Goal: Task Accomplishment & Management: Manage account settings

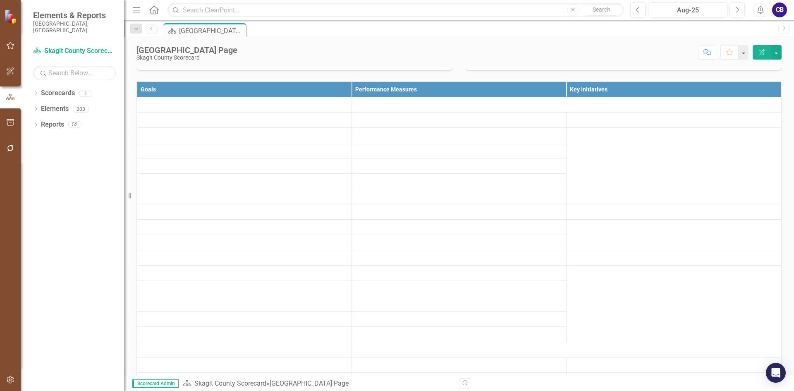
scroll to position [207, 0]
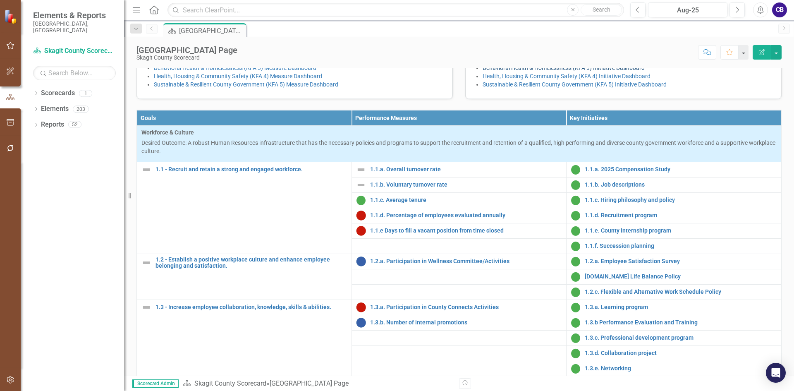
click at [519, 71] on link "Behavioral Health & Homelessness (KFA 3) Initiative Dashboard" at bounding box center [564, 68] width 162 height 7
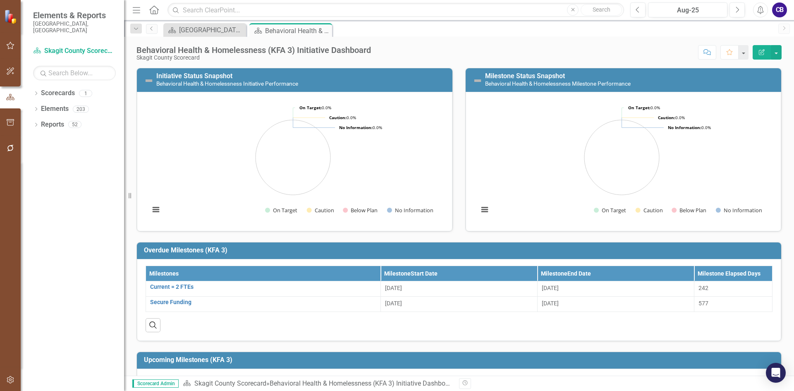
click at [761, 56] on button "Edit Report" at bounding box center [762, 52] width 18 height 14
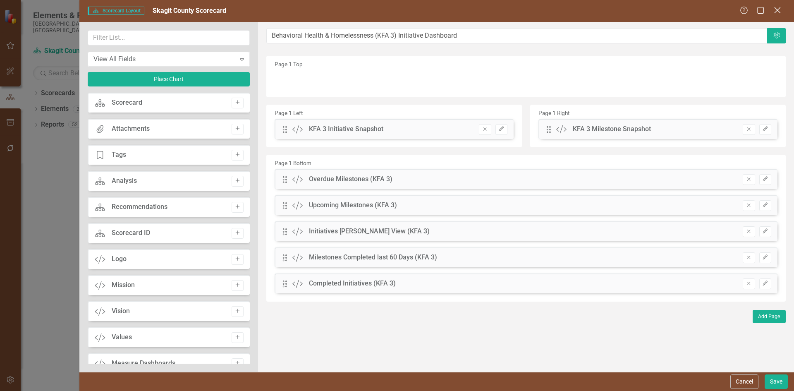
click at [778, 9] on icon "Close" at bounding box center [777, 10] width 10 height 8
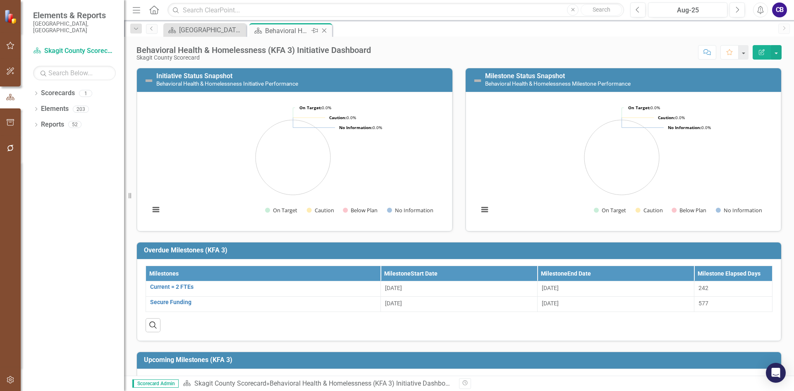
click at [326, 30] on icon "Close" at bounding box center [324, 30] width 8 height 7
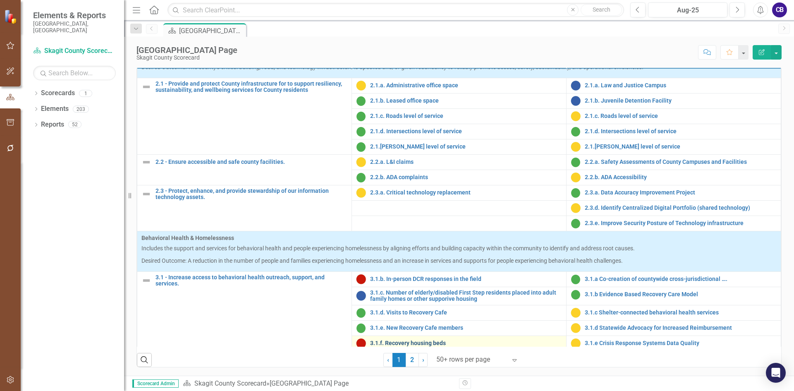
scroll to position [331, 0]
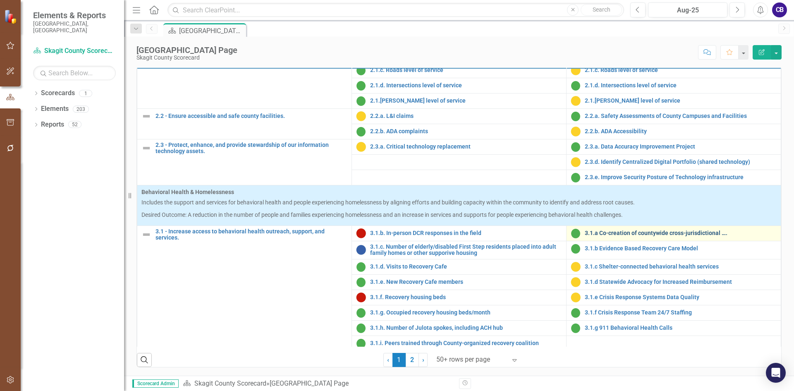
click at [607, 234] on link "3.1.a Co-creation of countywide cross-jurisdictional …." at bounding box center [681, 233] width 192 height 6
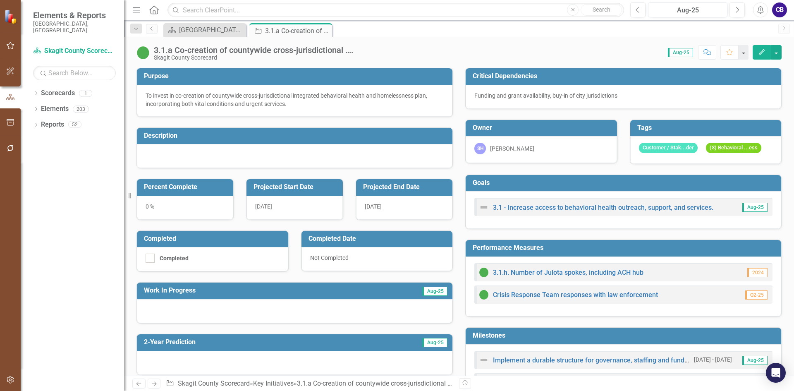
click at [755, 52] on button "Edit" at bounding box center [762, 52] width 18 height 14
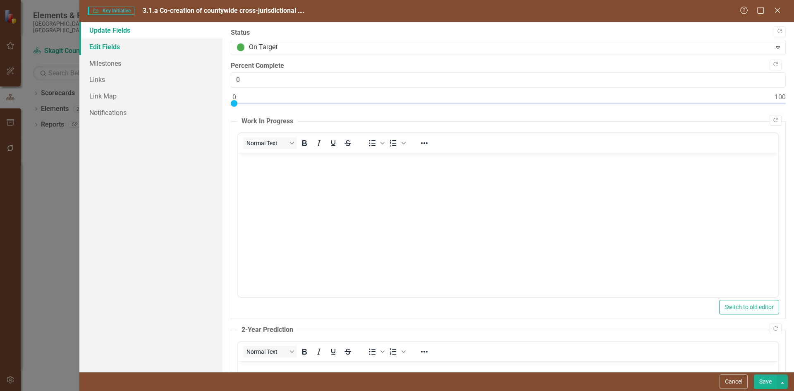
click at [115, 50] on link "Edit Fields" at bounding box center [150, 46] width 143 height 17
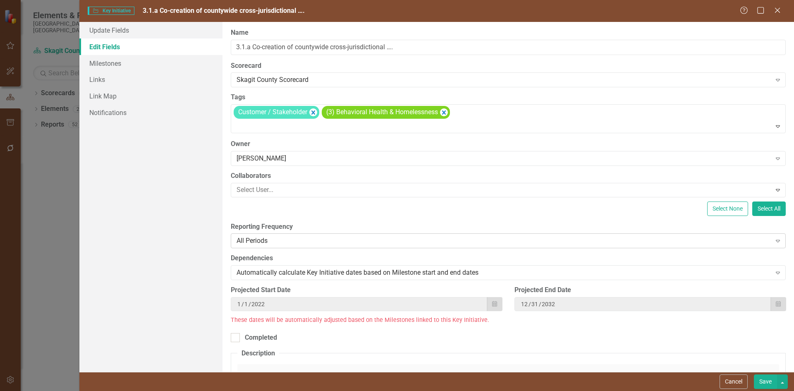
click at [335, 241] on div "All Periods" at bounding box center [504, 241] width 535 height 10
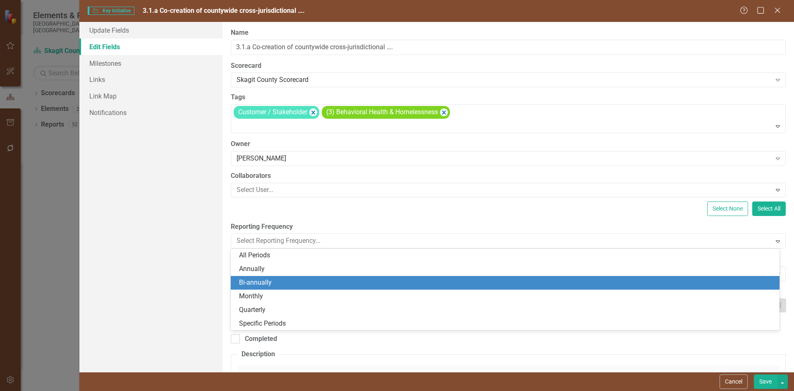
click at [320, 277] on div "Bi-annually" at bounding box center [505, 283] width 549 height 14
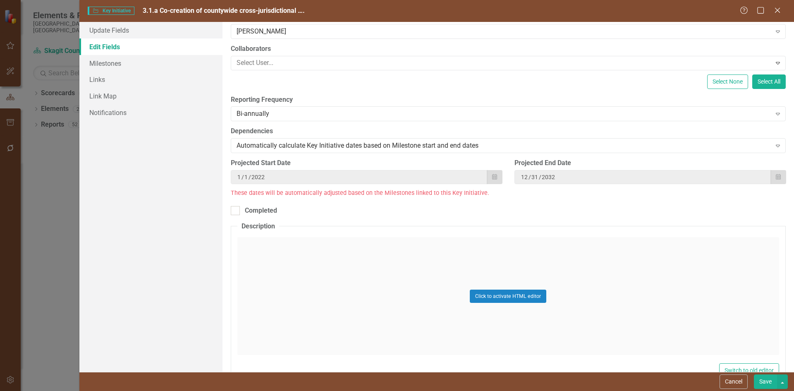
scroll to position [124, 0]
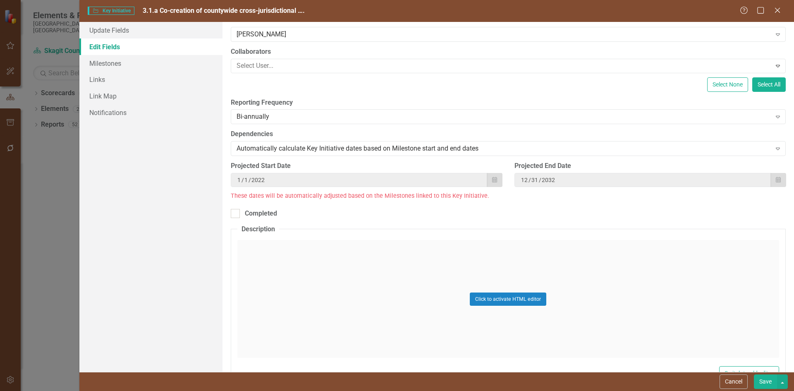
click at [764, 378] on button "Save" at bounding box center [765, 381] width 23 height 14
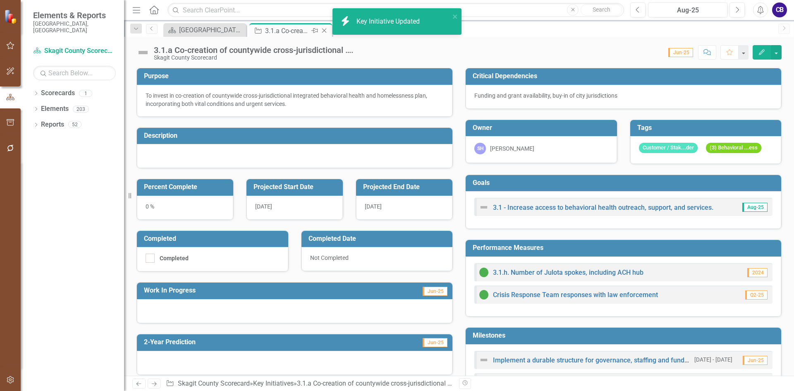
click at [326, 33] on icon "Close" at bounding box center [324, 30] width 8 height 7
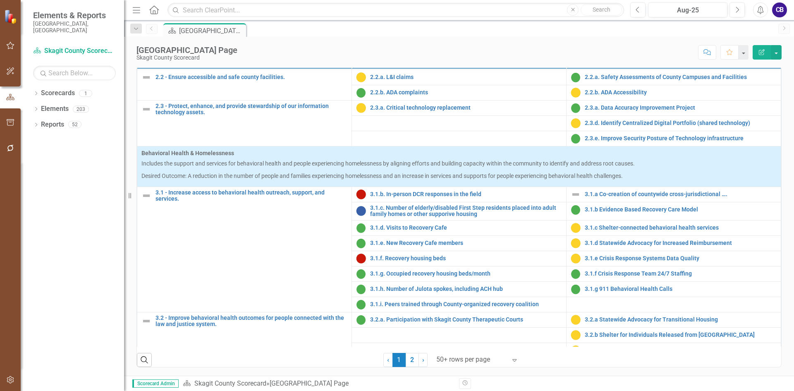
scroll to position [455, 0]
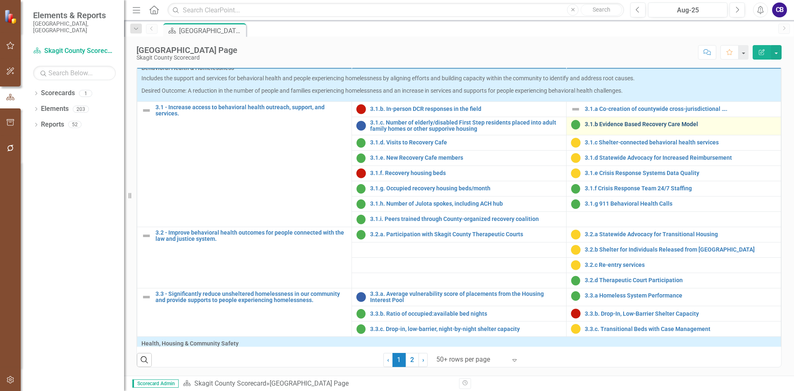
click at [600, 124] on link "3.1.b Evidence Based Recovery Care Model" at bounding box center [681, 124] width 192 height 6
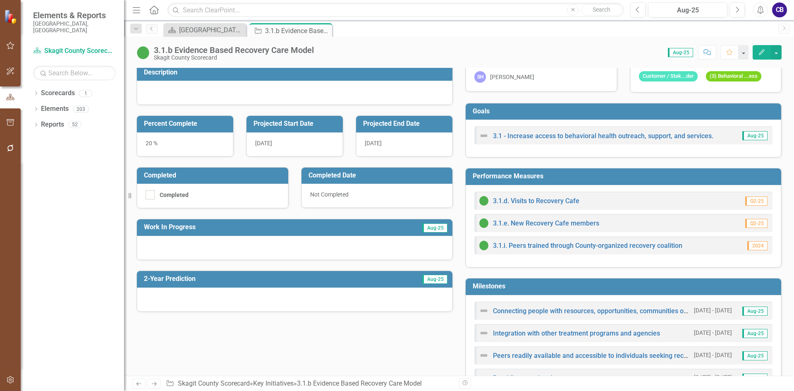
scroll to position [83, 0]
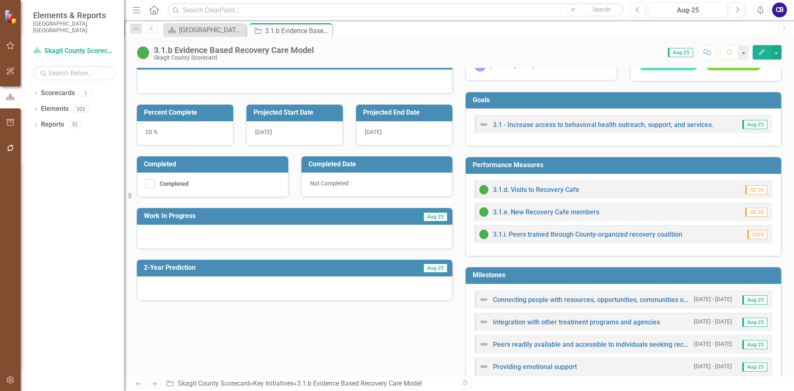
click at [763, 53] on icon "Edit" at bounding box center [761, 52] width 7 height 6
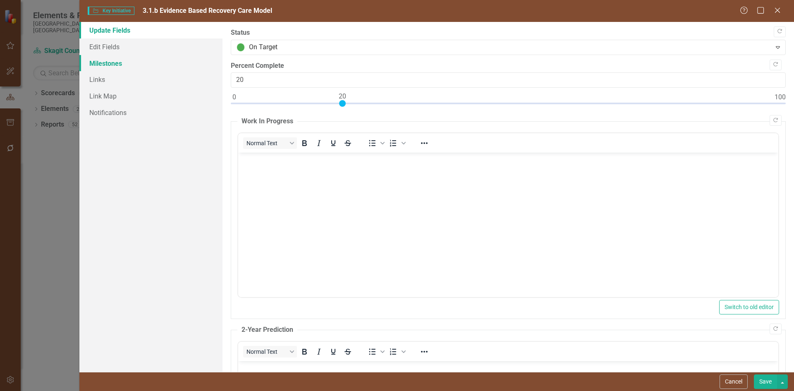
scroll to position [0, 0]
click at [122, 50] on link "Edit Fields" at bounding box center [150, 46] width 143 height 17
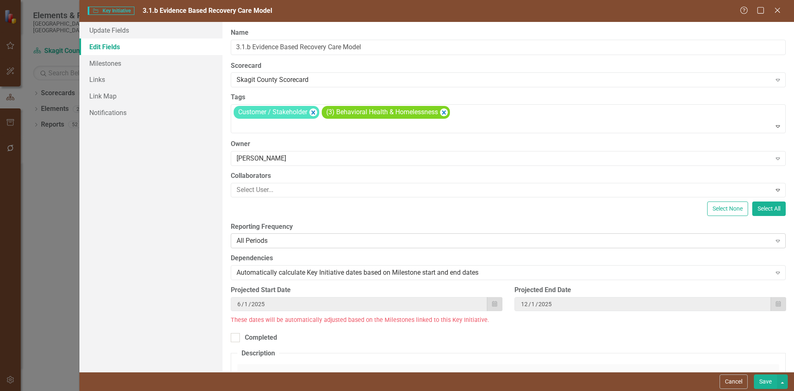
click at [314, 245] on div "All Periods Expand" at bounding box center [508, 240] width 555 height 15
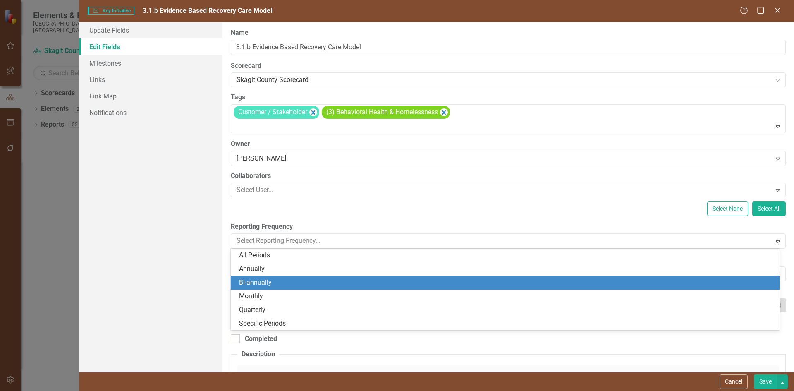
click at [313, 285] on div "Bi-annually" at bounding box center [507, 283] width 536 height 10
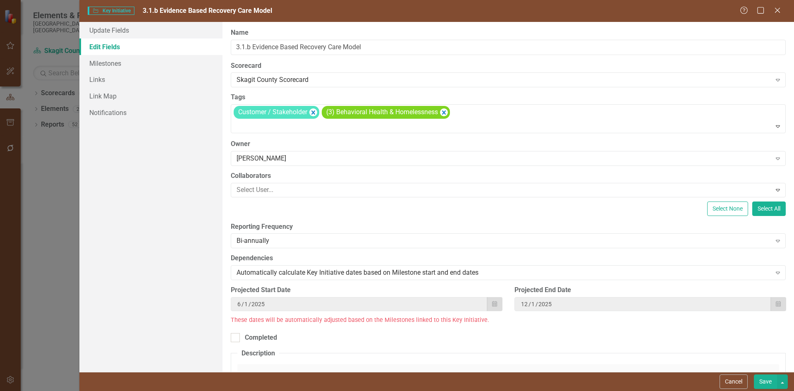
click at [766, 381] on button "Save" at bounding box center [765, 381] width 23 height 14
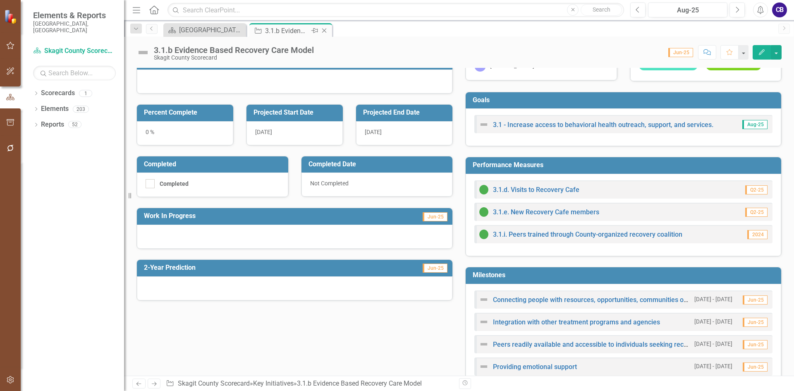
click at [323, 29] on icon at bounding box center [324, 31] width 5 height 5
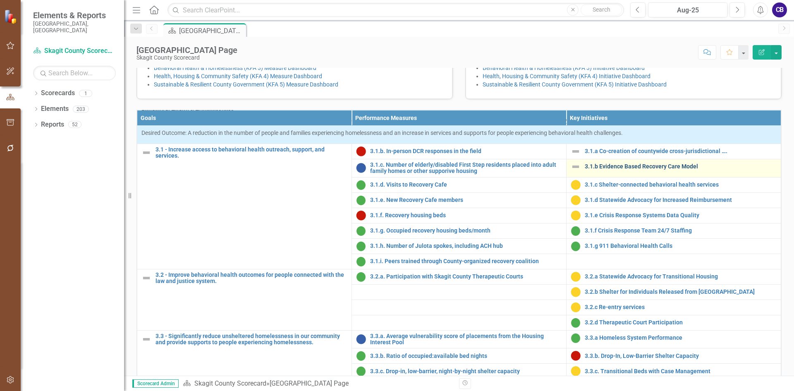
scroll to position [455, 0]
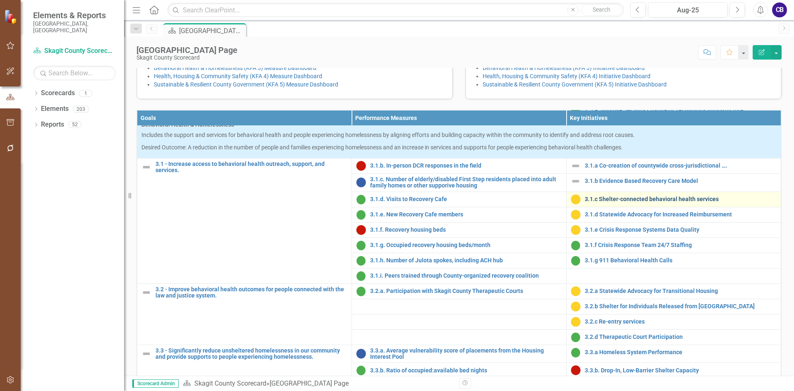
click at [664, 202] on link "3.1.c Shelter-connected behavioral health services" at bounding box center [681, 199] width 192 height 6
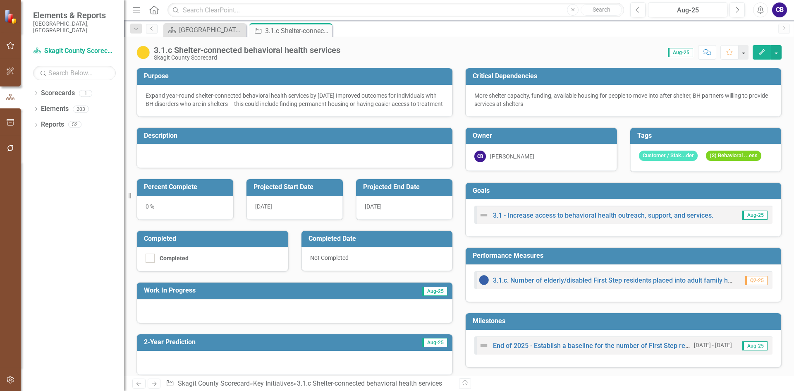
click at [757, 51] on button "Edit" at bounding box center [762, 52] width 18 height 14
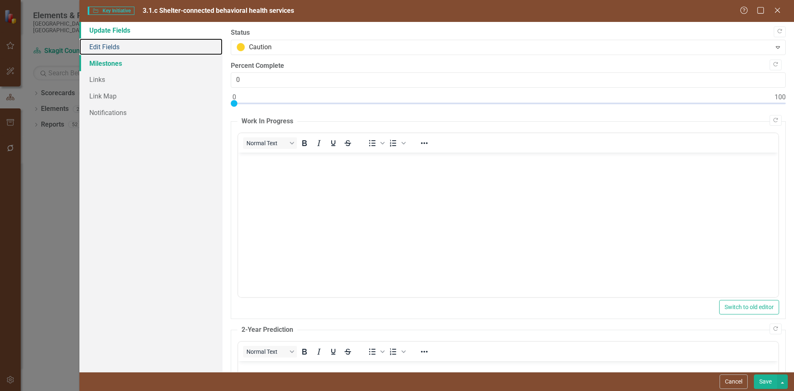
drag, startPoint x: 124, startPoint y: 51, endPoint x: 193, endPoint y: 65, distance: 70.4
click at [124, 51] on link "Edit Fields" at bounding box center [150, 46] width 143 height 17
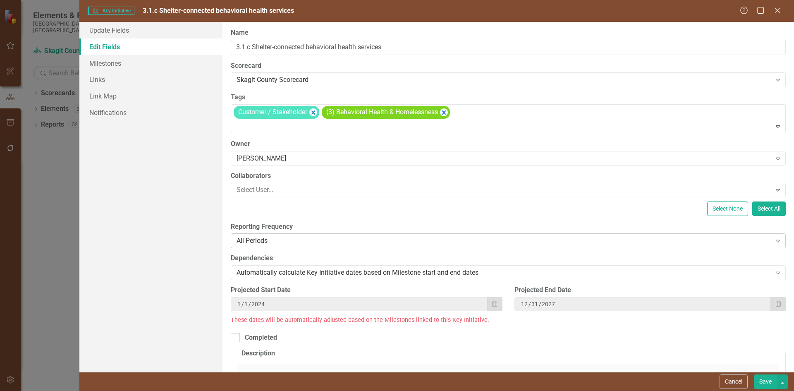
click at [310, 241] on div "All Periods" at bounding box center [504, 241] width 535 height 10
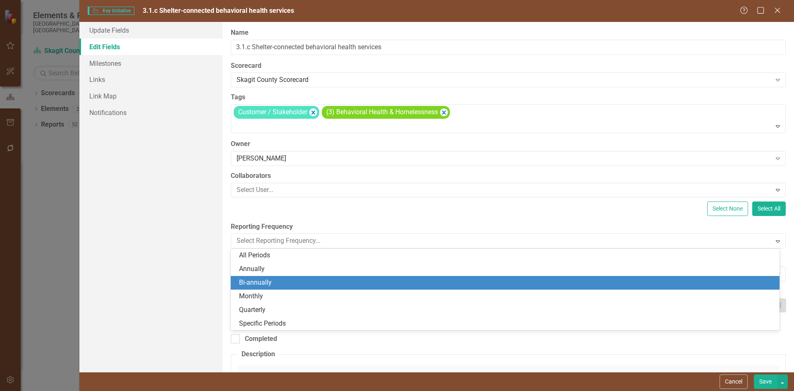
click at [314, 283] on div "Bi-annually" at bounding box center [507, 283] width 536 height 10
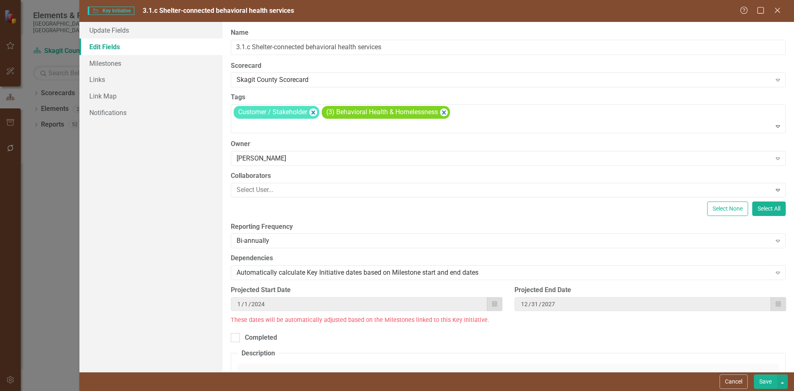
click at [758, 382] on button "Save" at bounding box center [765, 381] width 23 height 14
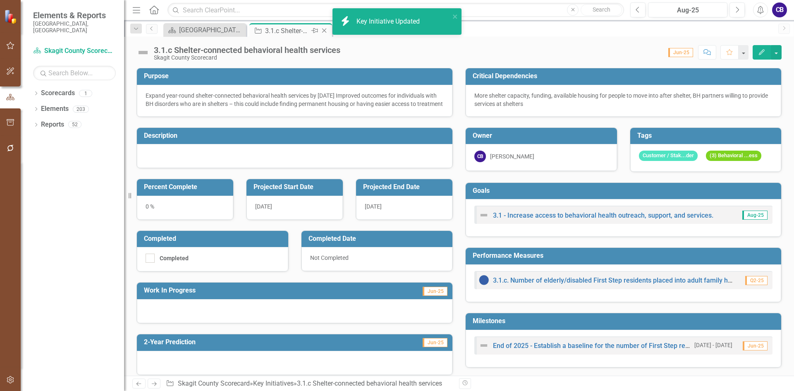
click at [326, 31] on icon "Close" at bounding box center [324, 30] width 8 height 7
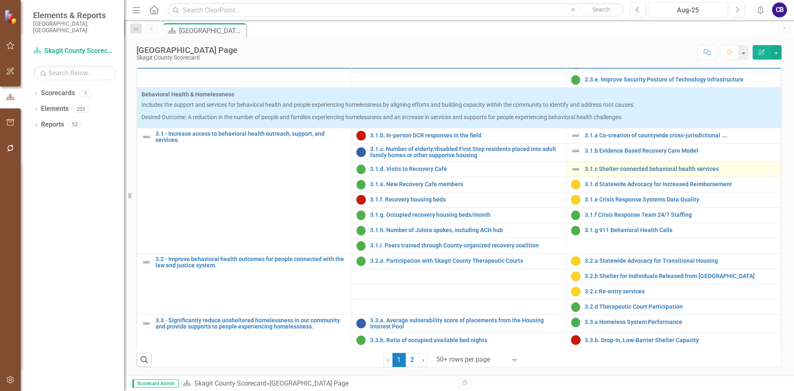
scroll to position [414, 0]
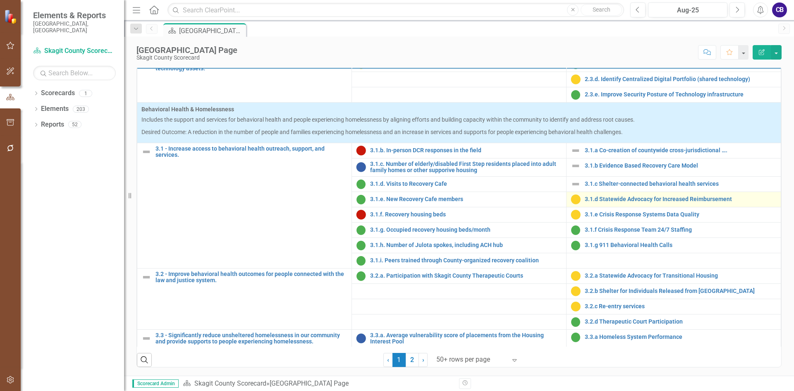
click at [624, 204] on div "3.1.d Statewide Advocacy for Increased Reimbursement" at bounding box center [674, 199] width 206 height 10
click at [623, 202] on link "3.1.d Statewide Advocacy for Increased Reimbursement" at bounding box center [681, 199] width 192 height 6
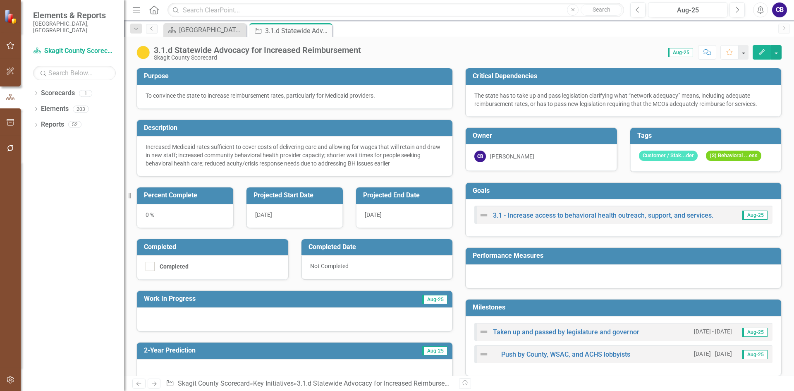
click at [766, 54] on button "Edit" at bounding box center [762, 52] width 18 height 14
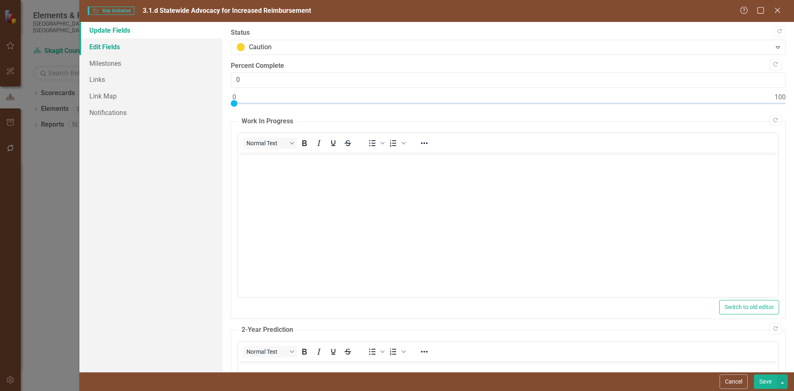
click at [110, 51] on link "Edit Fields" at bounding box center [150, 46] width 143 height 17
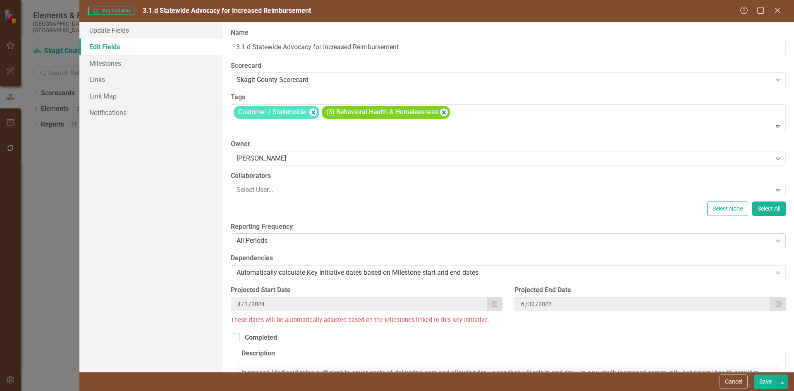
click at [276, 242] on div "All Periods" at bounding box center [504, 241] width 535 height 10
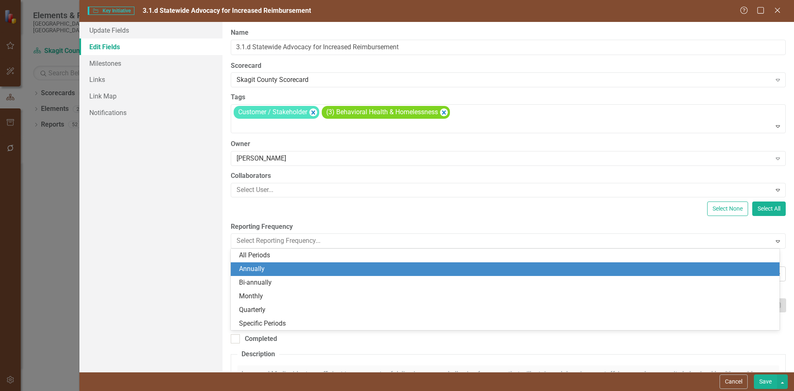
click at [275, 271] on div "Annually" at bounding box center [507, 269] width 536 height 10
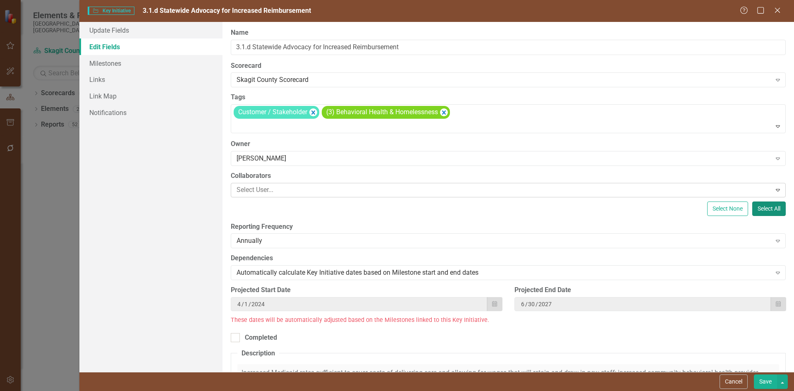
click at [753, 209] on button "Select All" at bounding box center [769, 208] width 34 height 14
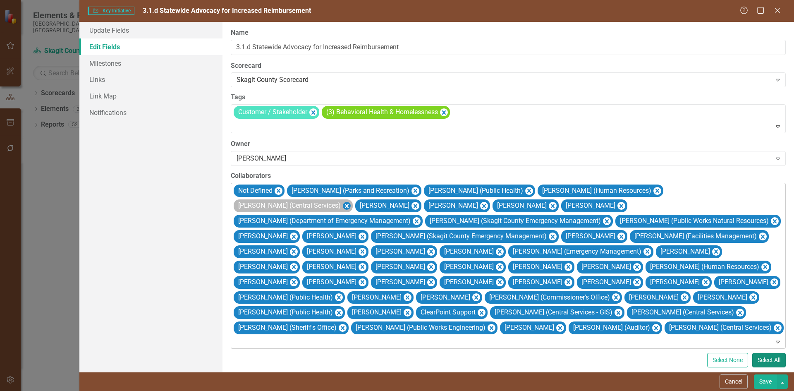
click at [350, 201] on icon "Remove Jess Boffey (Central Services)" at bounding box center [346, 206] width 8 height 10
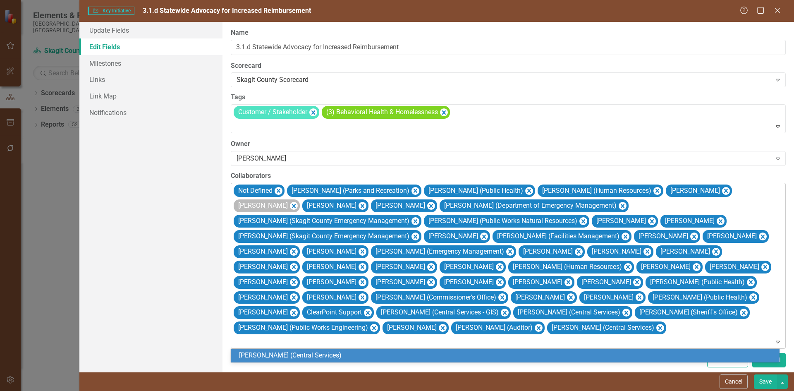
click at [289, 200] on div "[PERSON_NAME]" at bounding box center [262, 206] width 53 height 12
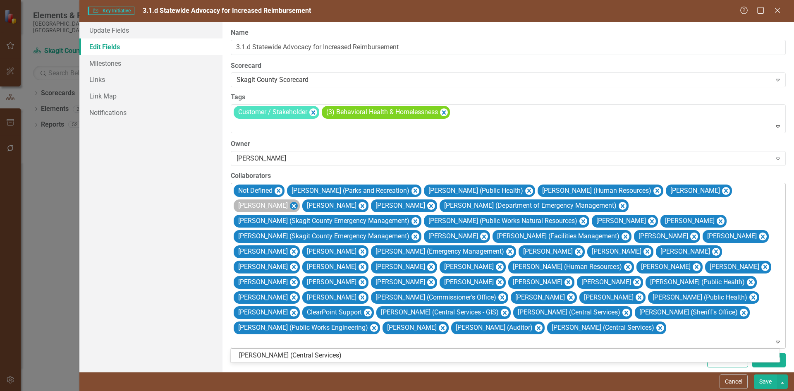
click at [297, 201] on icon "Remove Peter Browning" at bounding box center [294, 206] width 8 height 10
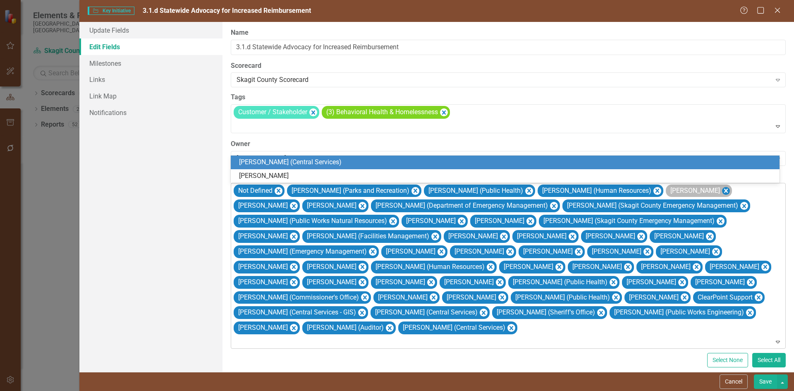
click at [722, 189] on icon "Remove Mike Bonetto" at bounding box center [726, 191] width 8 height 10
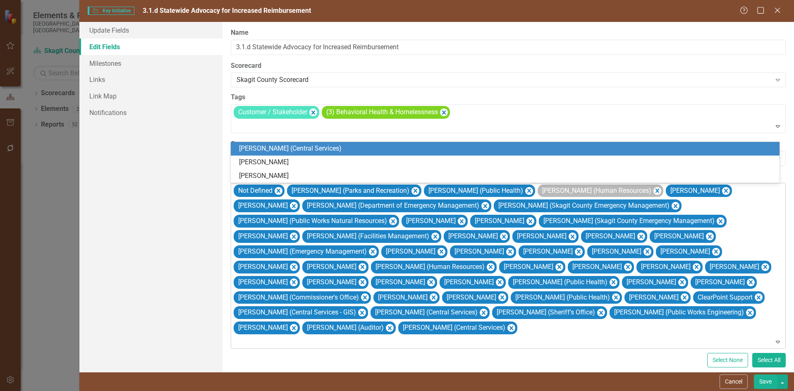
click at [642, 189] on div "[PERSON_NAME] (Human Resources)" at bounding box center [596, 191] width 113 height 12
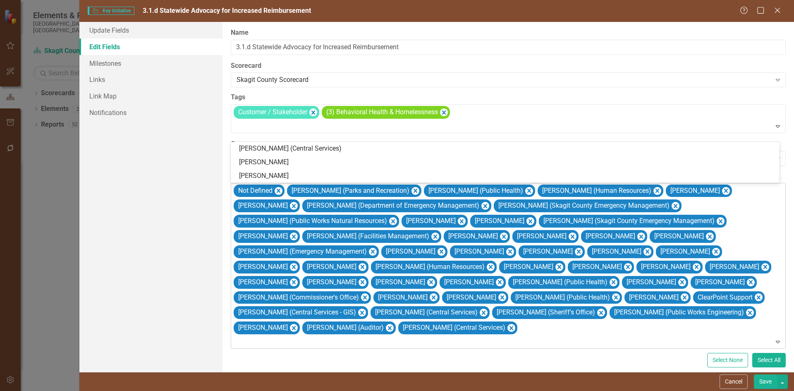
drag, startPoint x: 375, startPoint y: 334, endPoint x: 375, endPoint y: 329, distance: 5.0
click at [375, 332] on div "Not Defined [PERSON_NAME] (Parks and Recreation) [PERSON_NAME] (Public Health) …" at bounding box center [508, 265] width 553 height 165
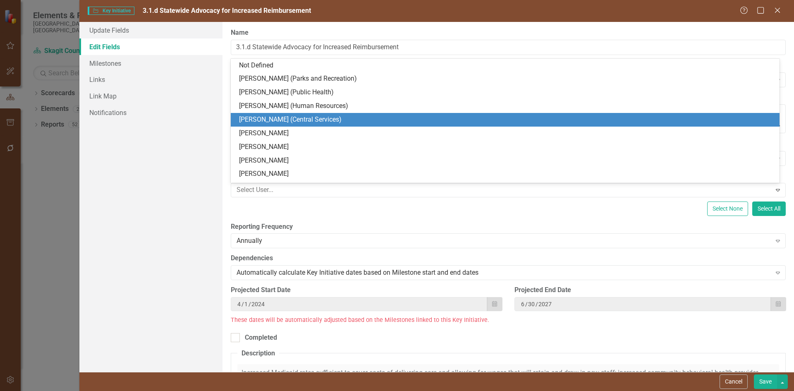
click at [674, 218] on div "ClearPoint Can Do More! How ClearPoint Can Help Close Enterprise plans can auto…" at bounding box center [509, 197] width 572 height 350
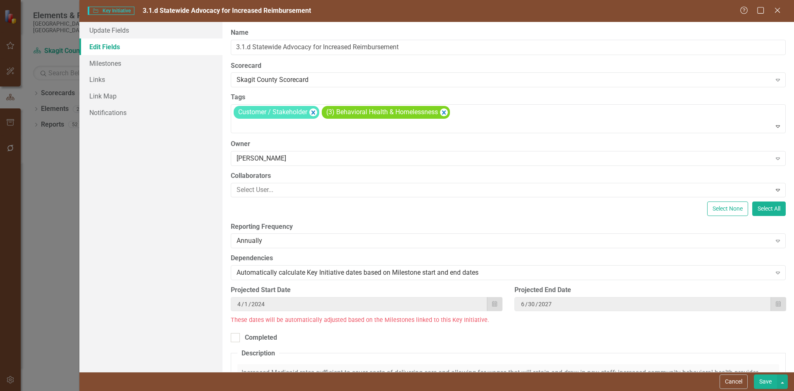
click at [764, 381] on button "Save" at bounding box center [765, 381] width 23 height 14
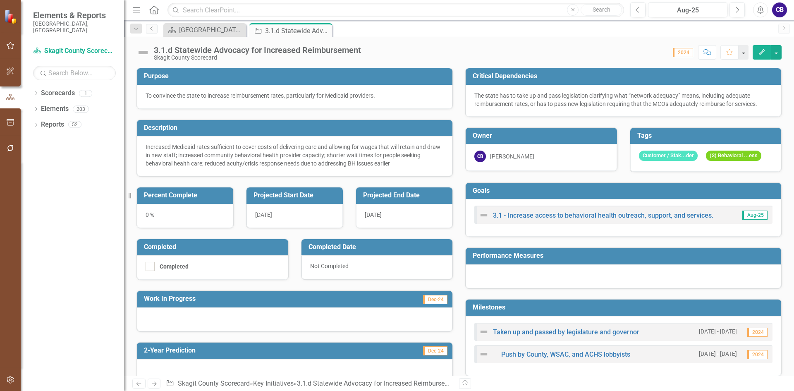
click at [758, 52] on button "Edit" at bounding box center [762, 52] width 18 height 14
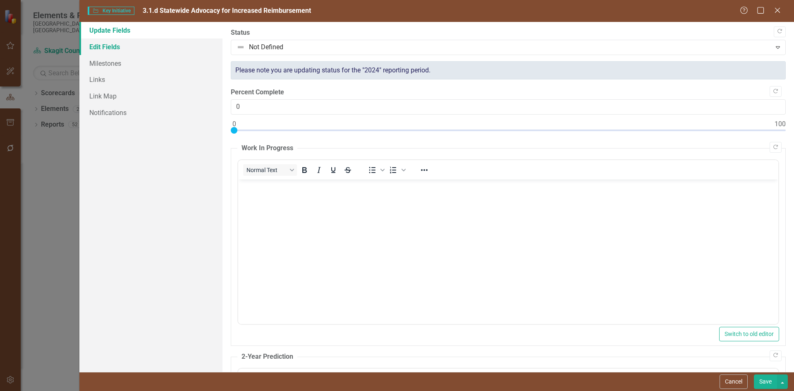
click at [103, 43] on link "Edit Fields" at bounding box center [150, 46] width 143 height 17
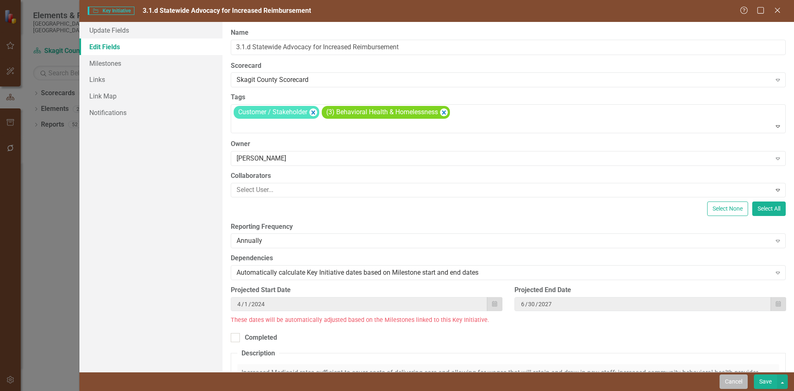
click at [738, 382] on button "Cancel" at bounding box center [734, 381] width 28 height 14
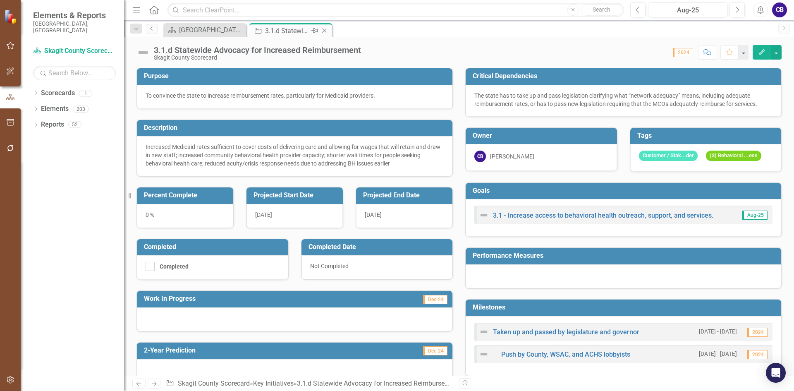
click at [329, 30] on div "Close" at bounding box center [325, 31] width 10 height 10
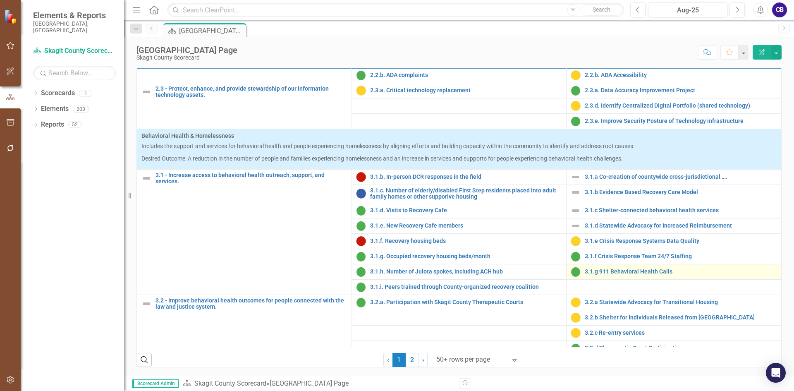
scroll to position [414, 0]
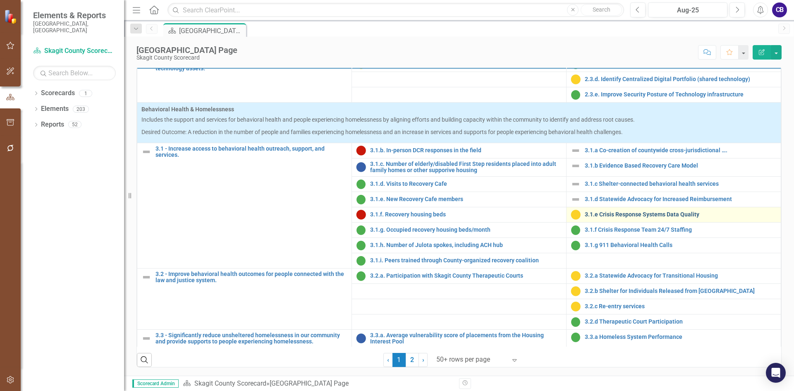
click at [632, 218] on link "3.1.e Crisis Response Systems Data Quality" at bounding box center [681, 214] width 192 height 6
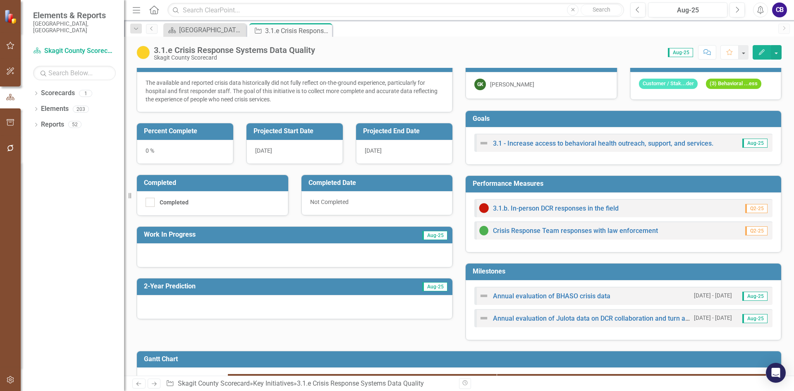
scroll to position [83, 0]
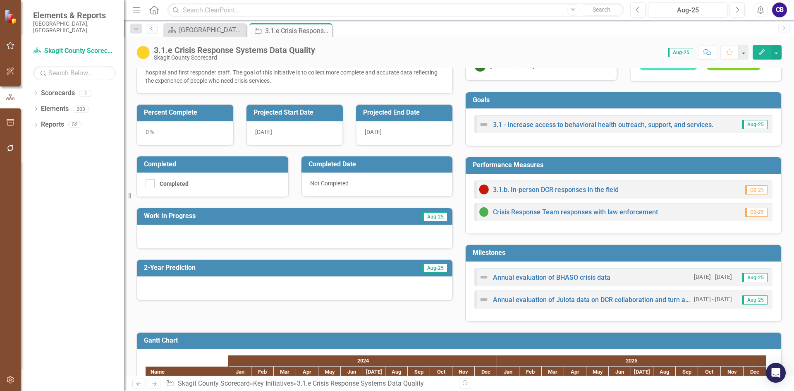
click at [760, 51] on icon "Edit" at bounding box center [761, 52] width 7 height 6
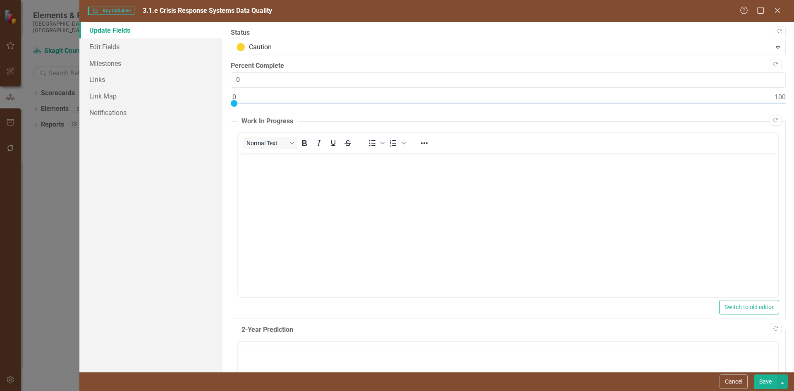
scroll to position [0, 0]
click at [111, 48] on link "Edit Fields" at bounding box center [150, 46] width 143 height 17
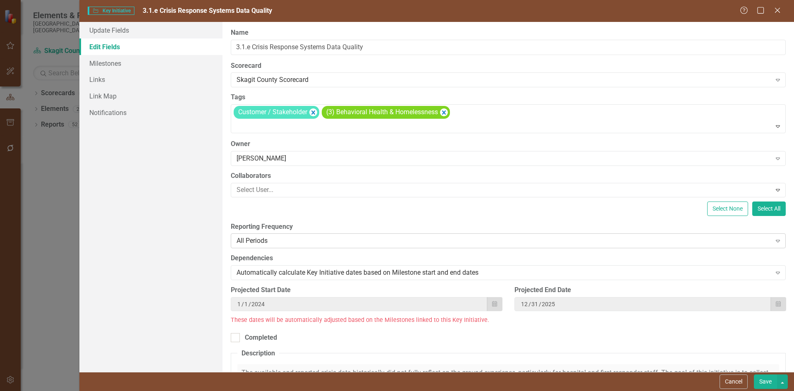
click at [283, 237] on div "All Periods" at bounding box center [504, 241] width 535 height 10
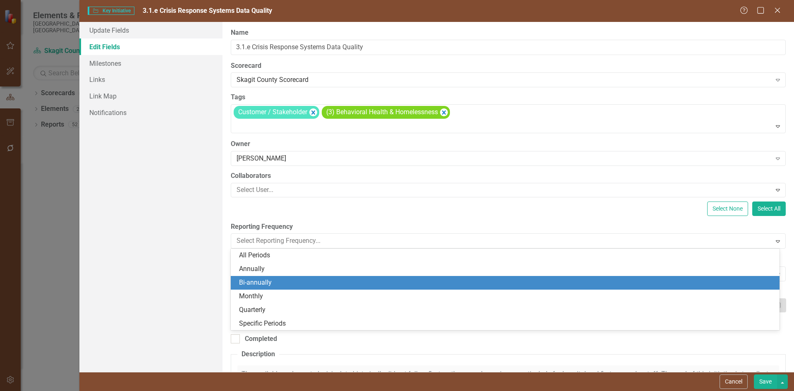
click at [293, 282] on div "Bi-annually" at bounding box center [507, 283] width 536 height 10
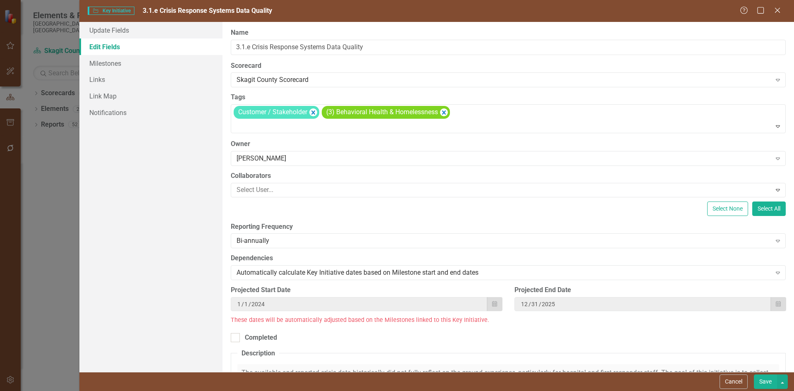
click at [769, 384] on button "Save" at bounding box center [765, 381] width 23 height 14
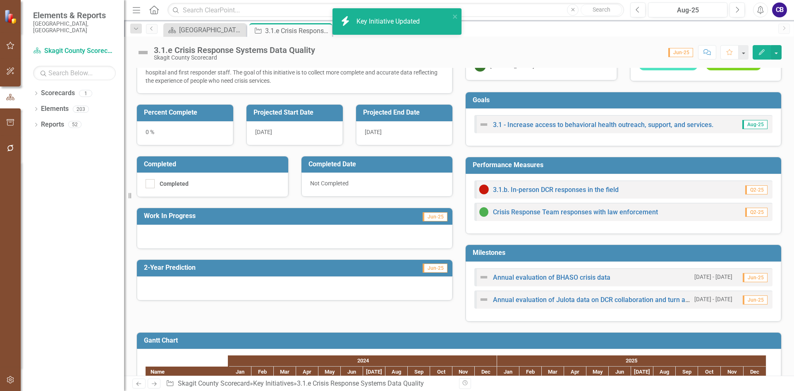
click at [145, 51] on img at bounding box center [142, 52] width 13 height 13
click at [145, 52] on img at bounding box center [142, 52] width 13 height 13
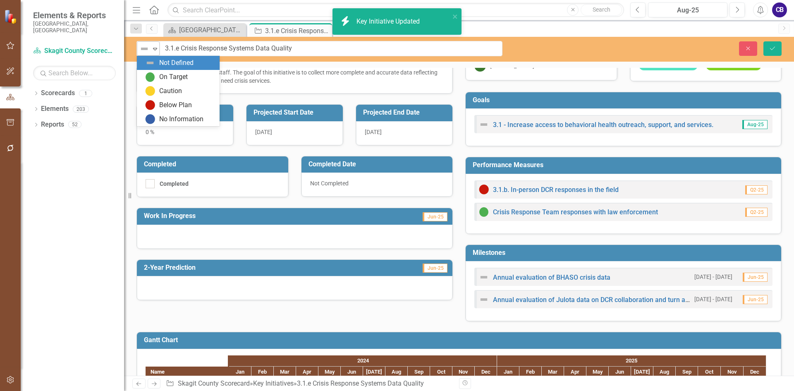
click at [146, 49] on img at bounding box center [144, 49] width 10 height 10
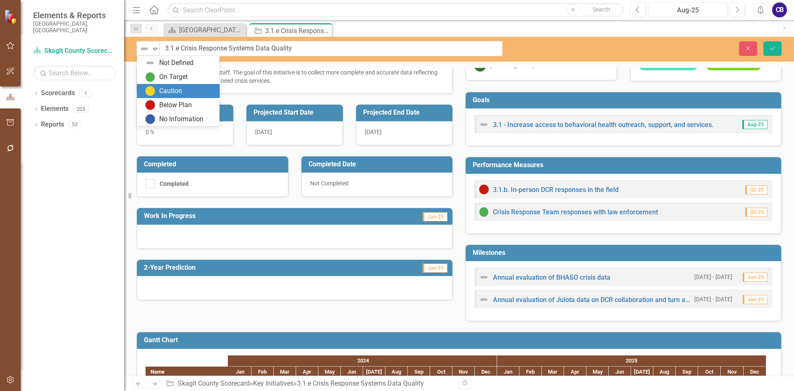
click at [168, 89] on div "Caution" at bounding box center [170, 91] width 23 height 10
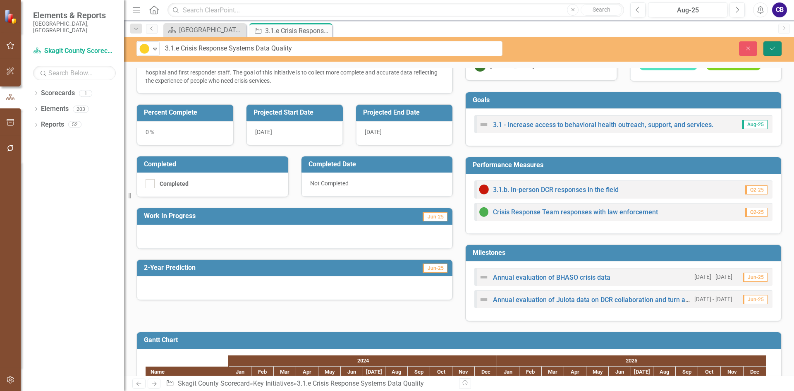
drag, startPoint x: 778, startPoint y: 51, endPoint x: 772, endPoint y: 49, distance: 6.5
click at [777, 51] on button "Save" at bounding box center [773, 48] width 18 height 14
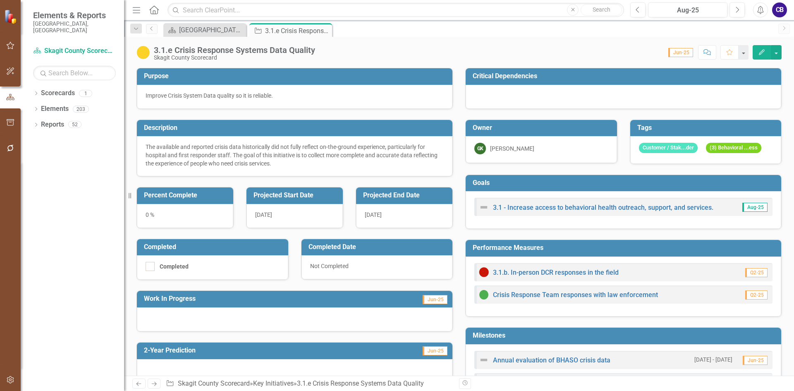
scroll to position [145, 0]
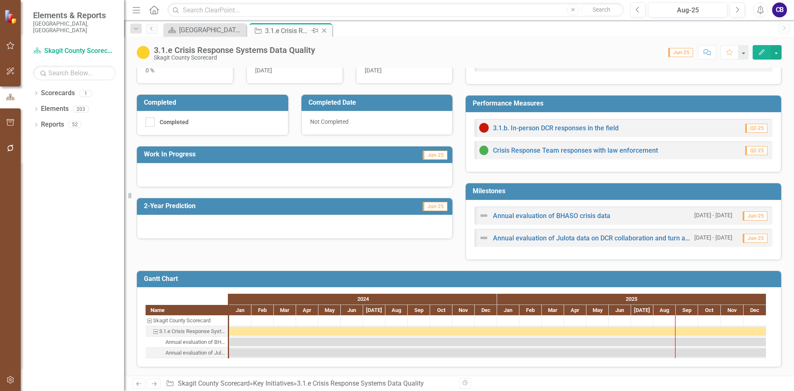
click at [322, 30] on icon "Close" at bounding box center [324, 30] width 8 height 7
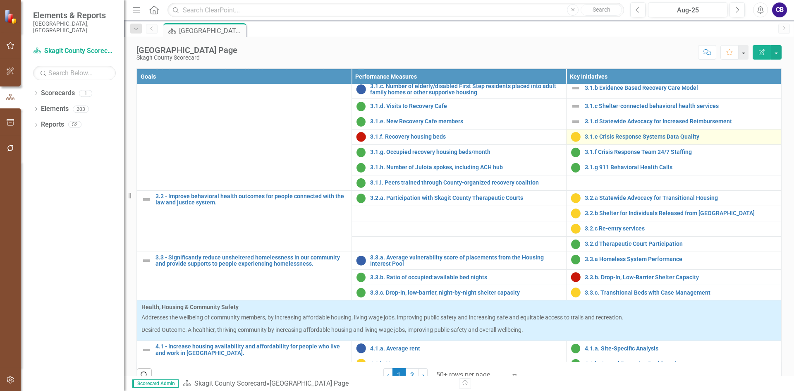
scroll to position [455, 0]
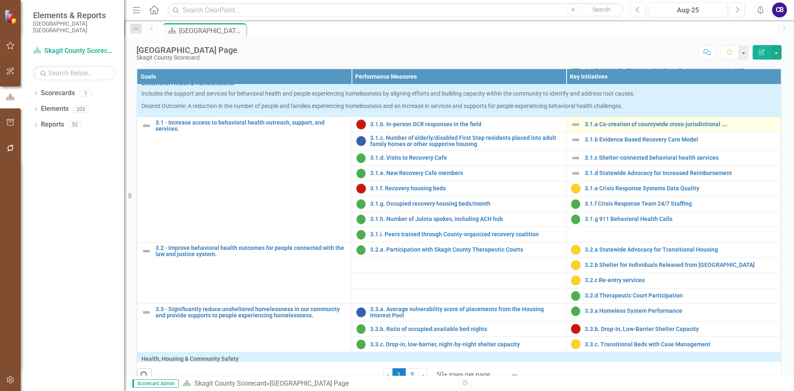
click at [571, 129] on img at bounding box center [576, 125] width 10 height 10
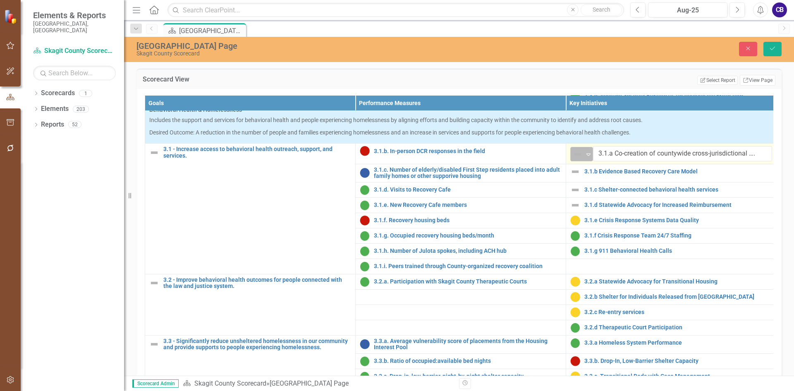
click at [584, 160] on div "Not Defined" at bounding box center [578, 154] width 12 height 12
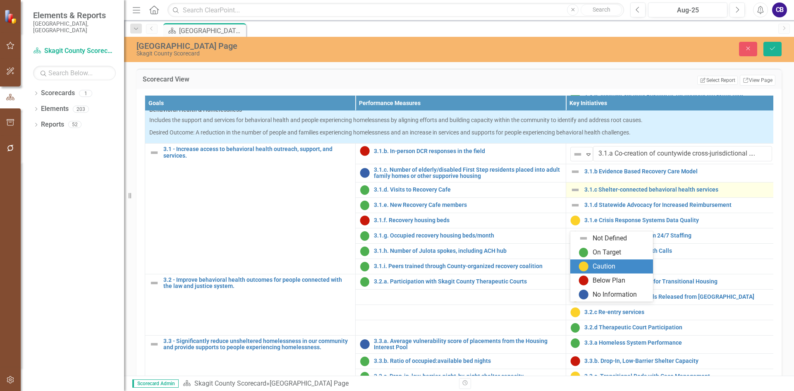
click at [594, 266] on div "Caution" at bounding box center [604, 267] width 23 height 10
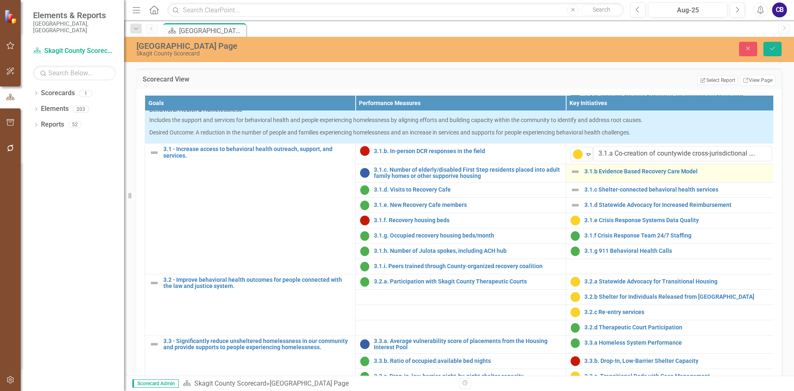
click at [576, 177] on img at bounding box center [575, 172] width 10 height 10
click at [580, 177] on img at bounding box center [575, 172] width 10 height 10
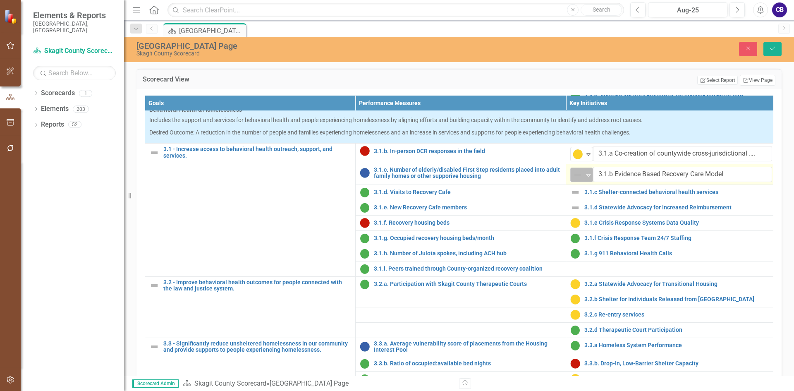
click at [585, 178] on icon "Expand" at bounding box center [588, 175] width 8 height 7
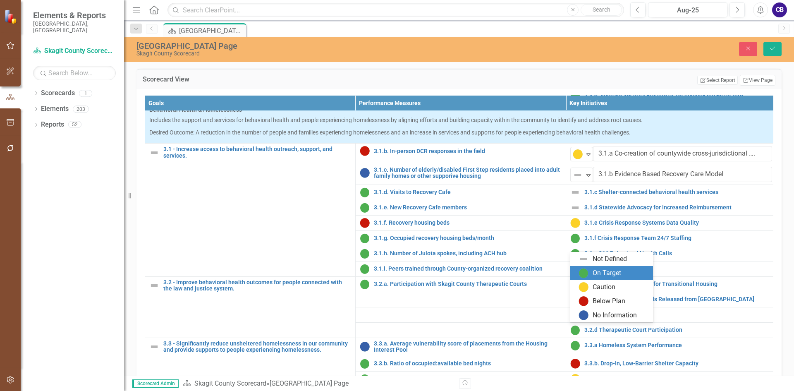
click at [595, 273] on div "On Target" at bounding box center [607, 273] width 29 height 10
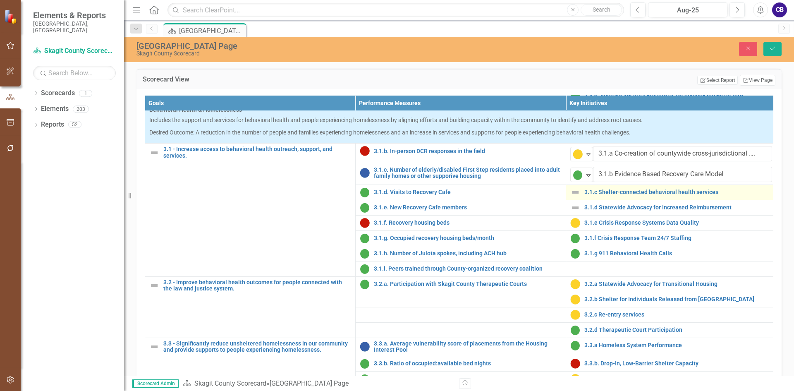
click at [576, 197] on img at bounding box center [575, 192] width 10 height 10
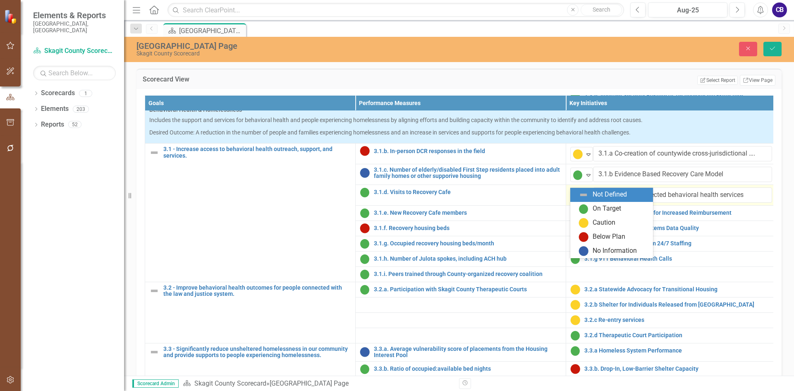
click at [582, 200] on img at bounding box center [578, 195] width 10 height 10
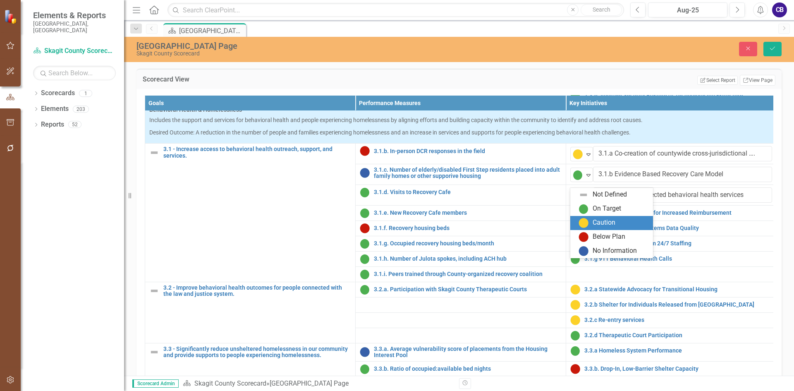
click at [584, 220] on img at bounding box center [584, 223] width 10 height 10
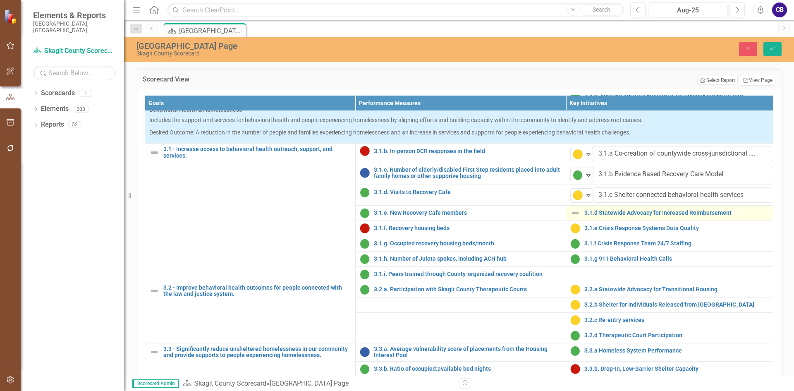
click at [575, 218] on img at bounding box center [575, 213] width 10 height 10
click at [576, 218] on img at bounding box center [575, 213] width 10 height 10
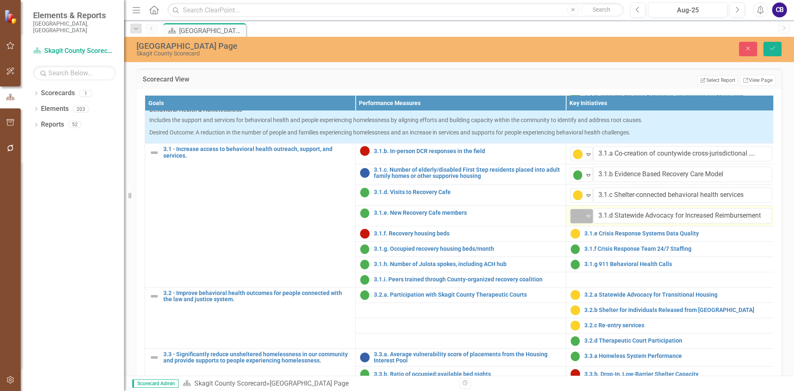
click at [582, 221] on img at bounding box center [578, 216] width 10 height 10
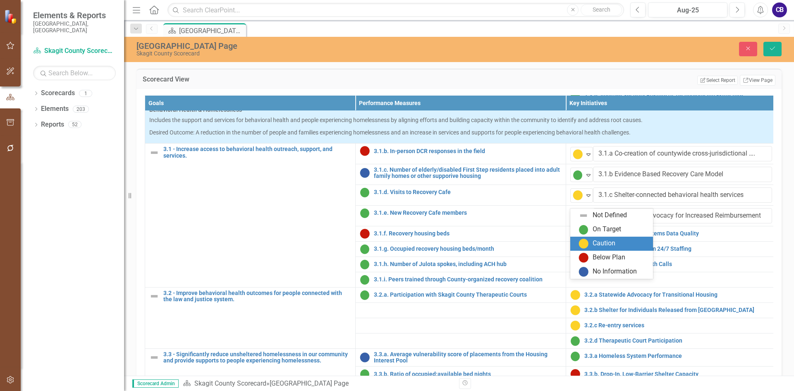
click at [586, 237] on div "Not Defined On Target Caution Below Plan No Information" at bounding box center [611, 243] width 83 height 70
click at [588, 241] on img at bounding box center [584, 244] width 10 height 10
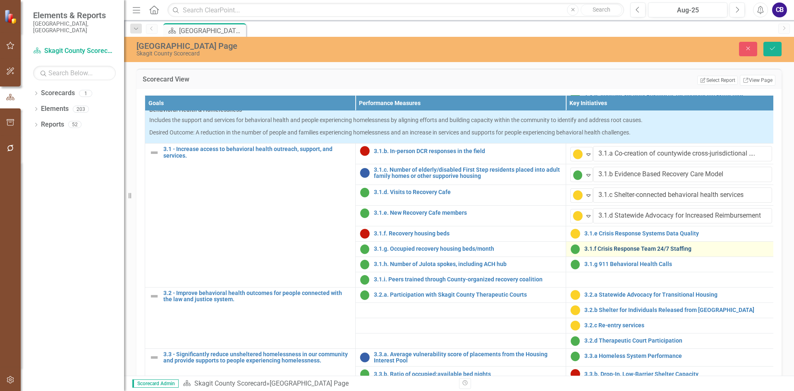
click at [606, 252] on link "3.1.f Crisis Response Team 24/7 Staffing" at bounding box center [678, 249] width 188 height 6
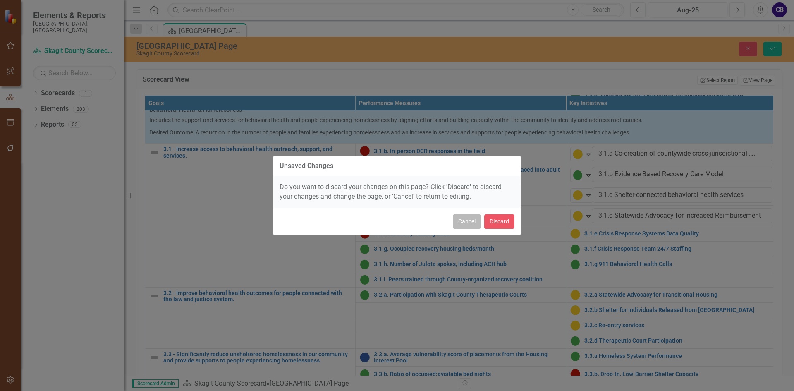
click at [476, 223] on button "Cancel" at bounding box center [467, 221] width 28 height 14
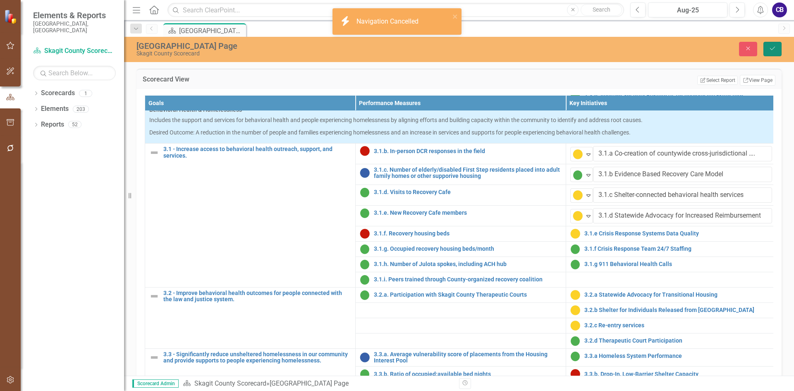
click at [774, 53] on button "Save" at bounding box center [773, 49] width 18 height 14
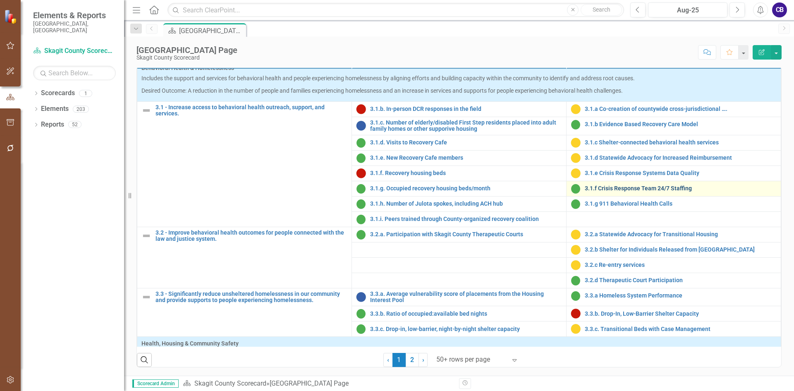
click at [620, 192] on link "3.1.f Crisis Response Team 24/7 Staffing" at bounding box center [681, 188] width 192 height 6
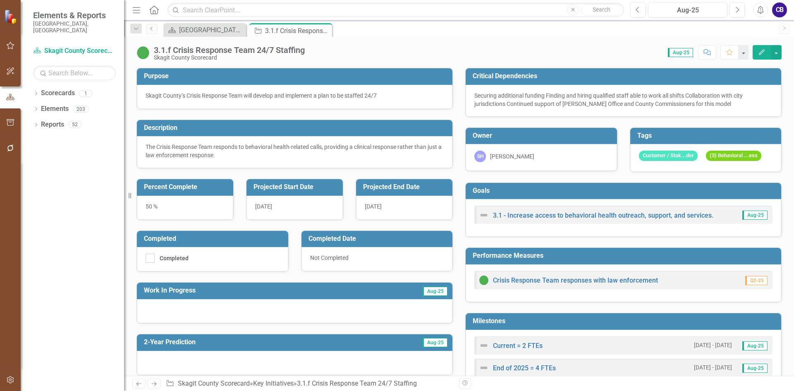
click at [756, 50] on button "Edit" at bounding box center [762, 52] width 18 height 14
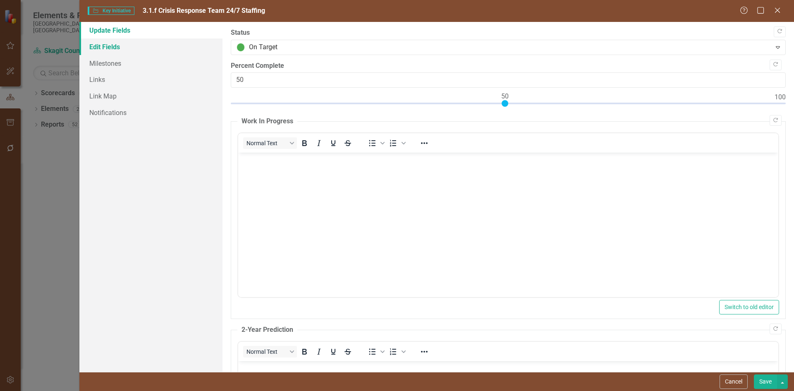
click at [118, 48] on link "Edit Fields" at bounding box center [150, 46] width 143 height 17
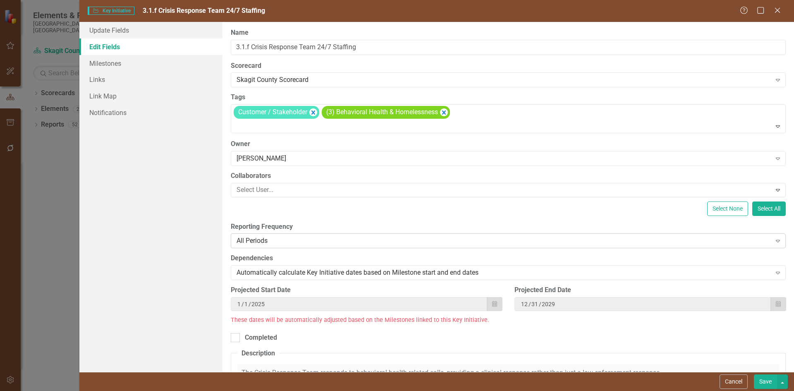
click at [271, 244] on div "All Periods" at bounding box center [504, 241] width 535 height 10
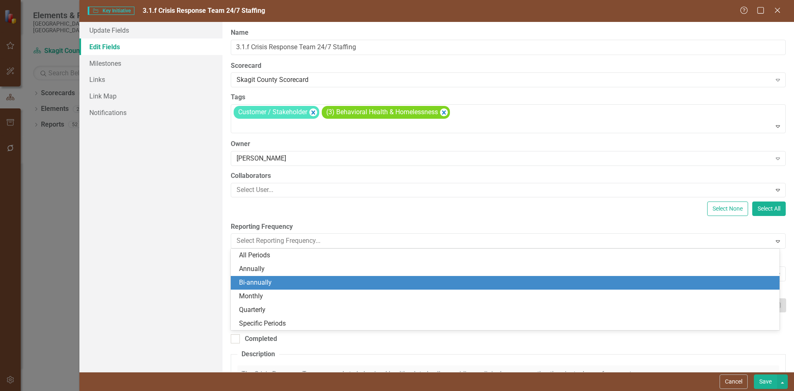
click at [282, 284] on div "Bi-annually" at bounding box center [507, 283] width 536 height 10
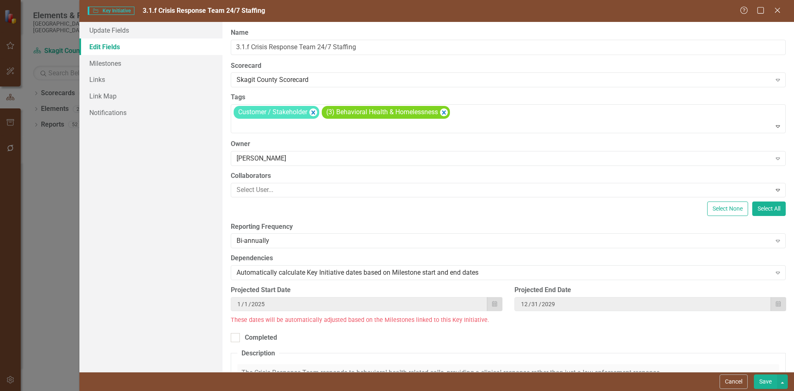
click at [765, 378] on button "Save" at bounding box center [765, 381] width 23 height 14
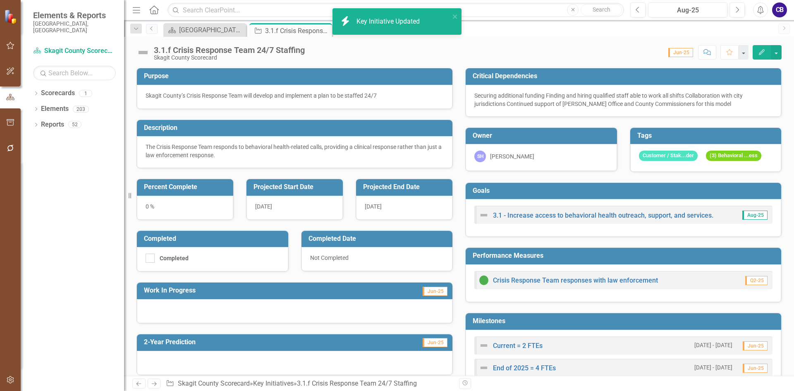
click at [146, 51] on img at bounding box center [142, 52] width 13 height 13
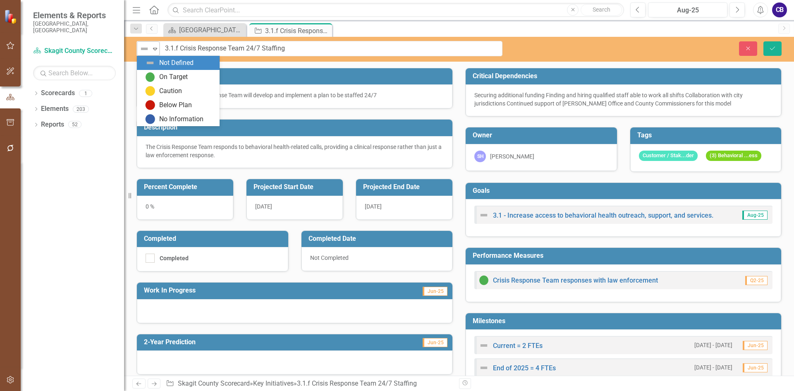
click at [150, 51] on div "Not Defined" at bounding box center [144, 49] width 11 height 10
click at [158, 74] on div "On Target" at bounding box center [179, 77] width 69 height 10
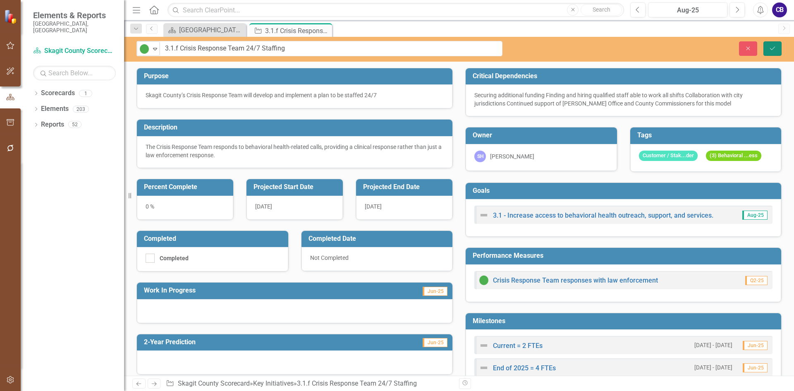
click at [773, 46] on icon "Save" at bounding box center [772, 48] width 7 height 6
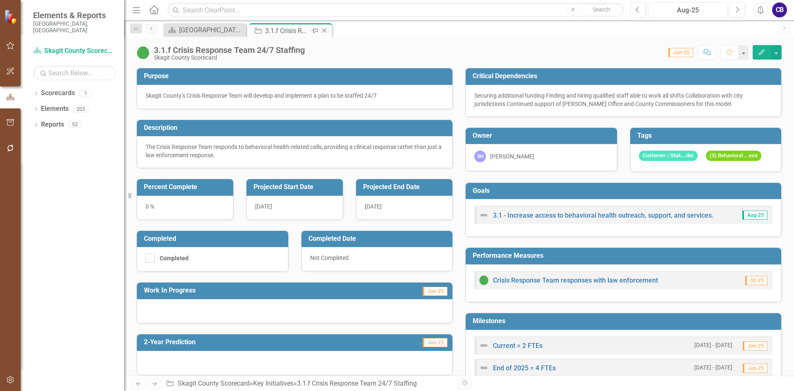
click at [324, 30] on icon "Close" at bounding box center [324, 30] width 8 height 7
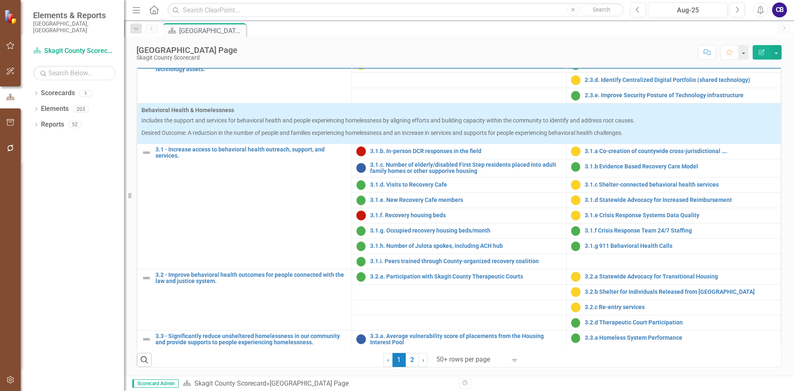
scroll to position [414, 0]
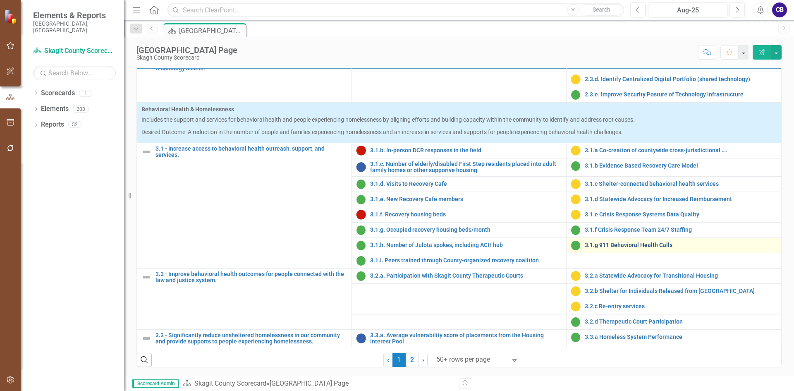
click at [625, 248] on link "3.1.g 911 Behavioral Health Calls" at bounding box center [681, 245] width 192 height 6
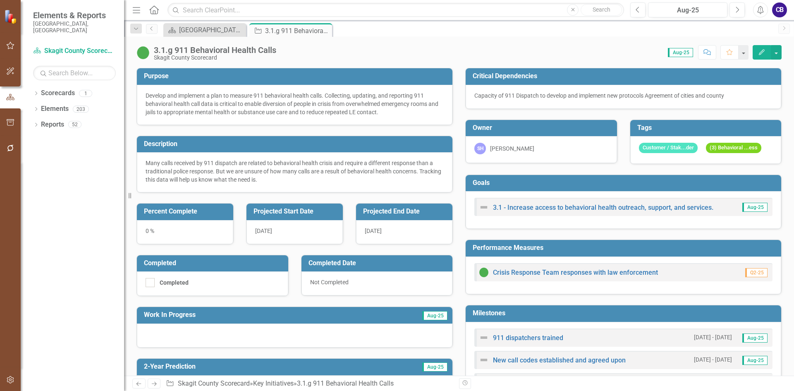
click at [758, 51] on button "Edit" at bounding box center [762, 52] width 18 height 14
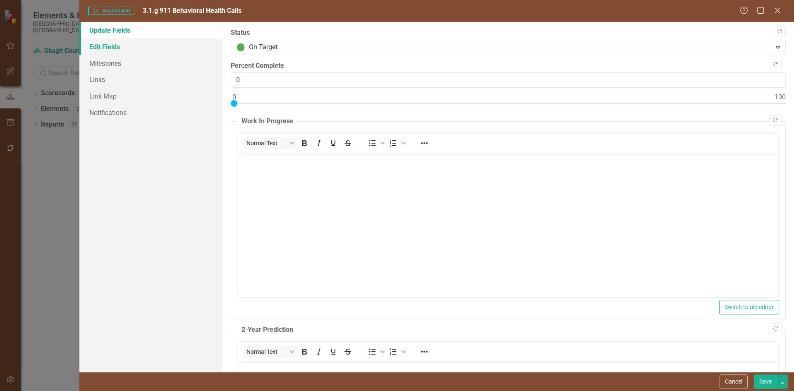
click at [117, 45] on link "Edit Fields" at bounding box center [150, 46] width 143 height 17
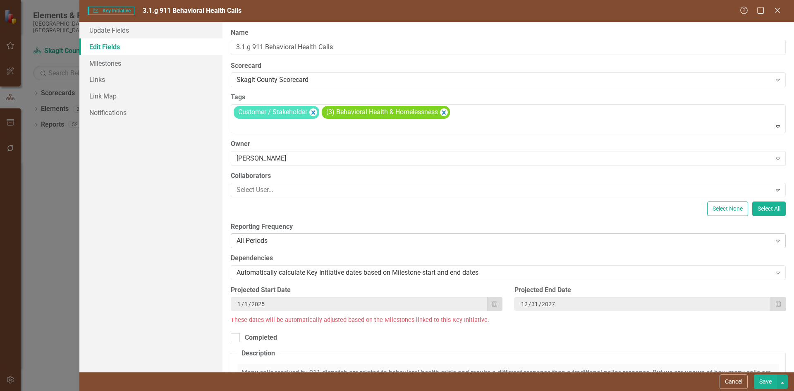
click at [311, 239] on div "All Periods" at bounding box center [504, 241] width 535 height 10
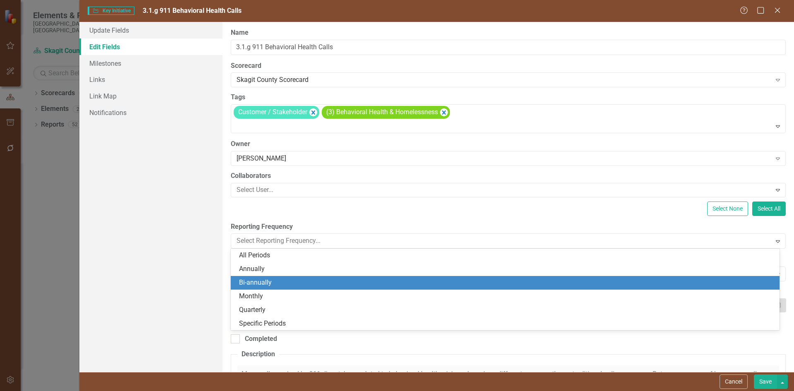
click at [273, 286] on div "Bi-annually" at bounding box center [507, 283] width 536 height 10
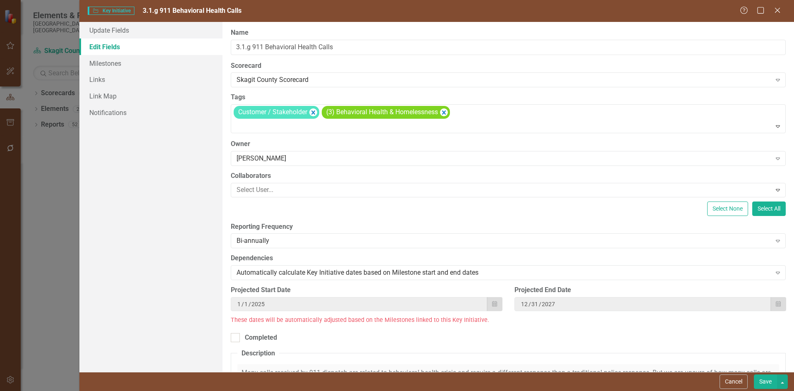
drag, startPoint x: 759, startPoint y: 381, endPoint x: 527, endPoint y: 229, distance: 278.2
click at [759, 381] on button "Save" at bounding box center [765, 381] width 23 height 14
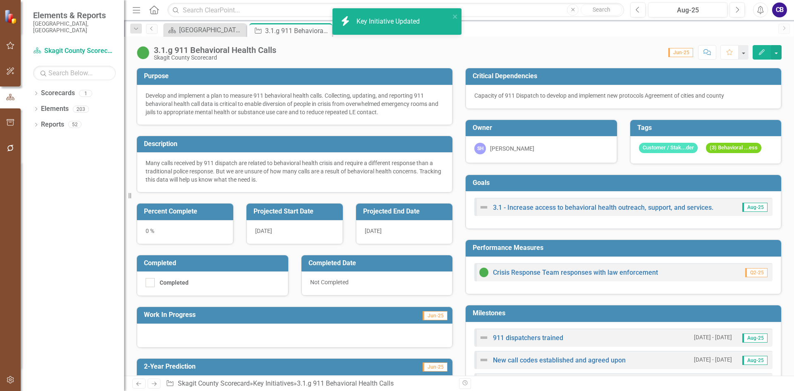
click at [147, 50] on img at bounding box center [142, 52] width 13 height 13
click at [143, 53] on img at bounding box center [142, 52] width 13 height 13
click at [141, 55] on img at bounding box center [142, 52] width 13 height 13
click at [142, 53] on img at bounding box center [142, 52] width 13 height 13
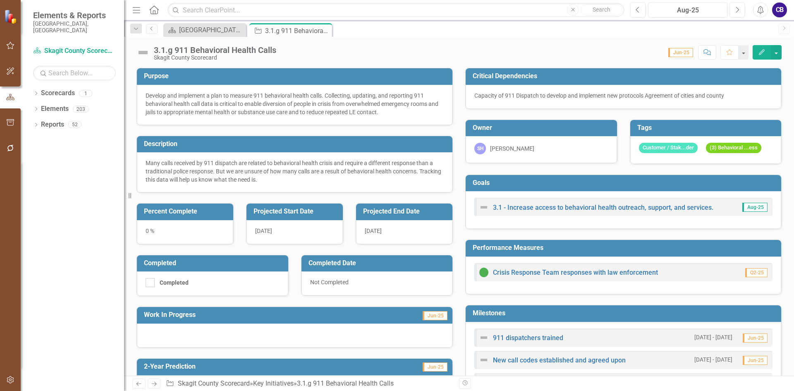
click at [142, 53] on img at bounding box center [142, 52] width 13 height 13
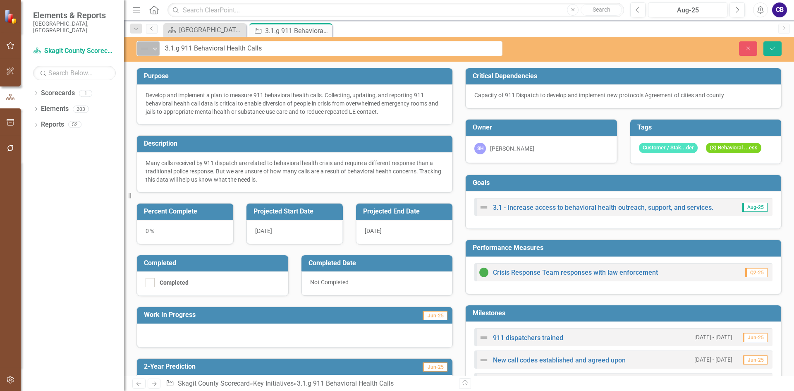
click at [143, 54] on div "Not Defined" at bounding box center [145, 49] width 12 height 12
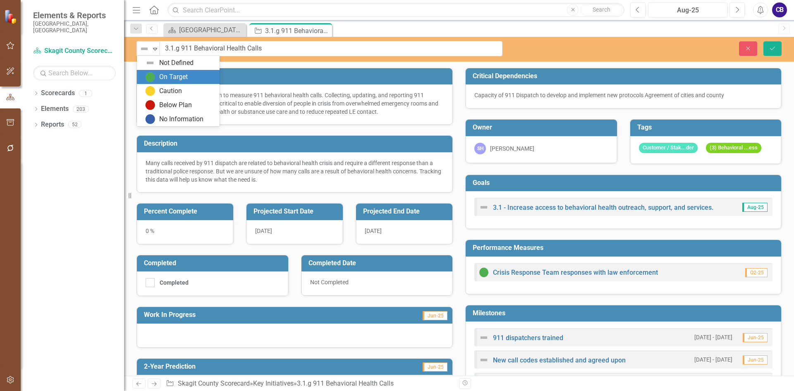
click at [151, 75] on img at bounding box center [150, 77] width 10 height 10
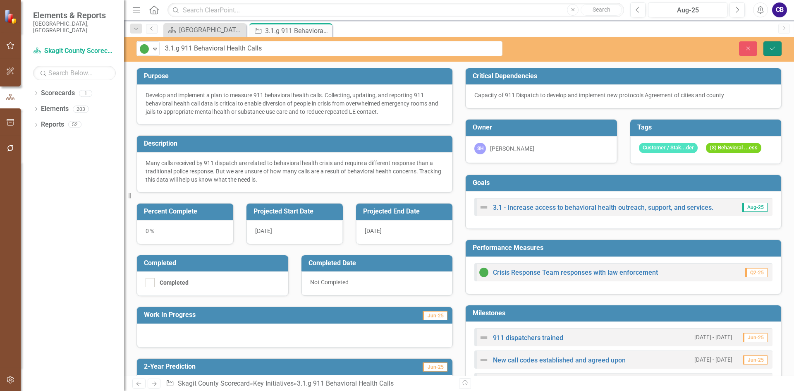
click at [768, 50] on button "Save" at bounding box center [773, 48] width 18 height 14
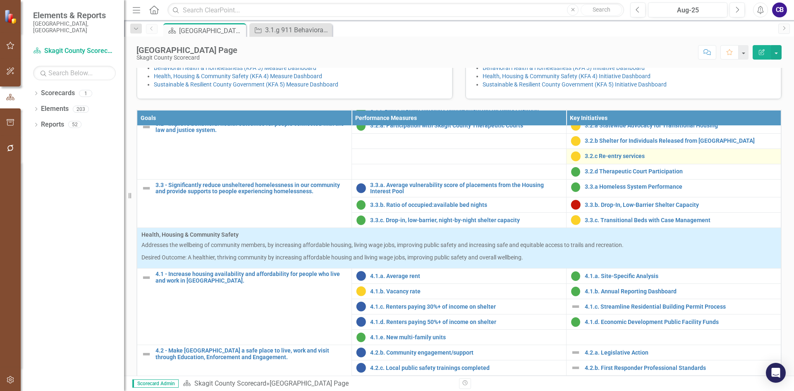
scroll to position [579, 0]
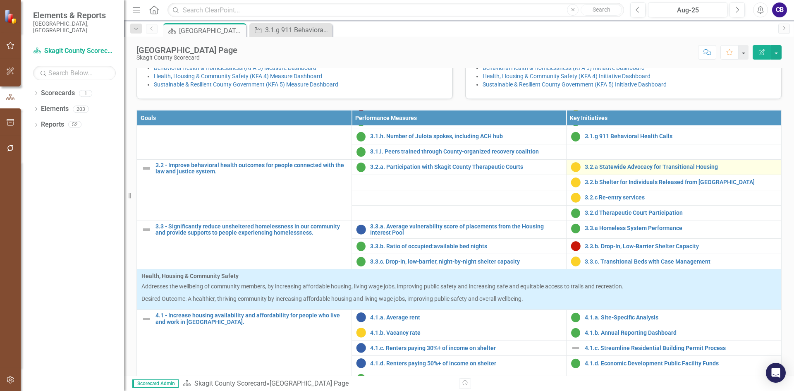
click at [615, 172] on div "3.2.a Statewide Advocacy for Transitional Housing" at bounding box center [674, 167] width 206 height 10
click at [615, 170] on link "3.2.a Statewide Advocacy for Transitional Housing" at bounding box center [681, 167] width 192 height 6
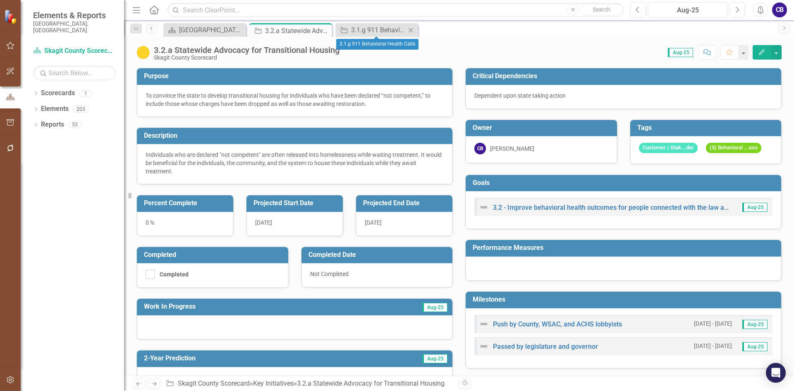
click at [412, 29] on icon "Close" at bounding box center [411, 30] width 8 height 7
click at [758, 49] on button "Edit" at bounding box center [762, 52] width 18 height 14
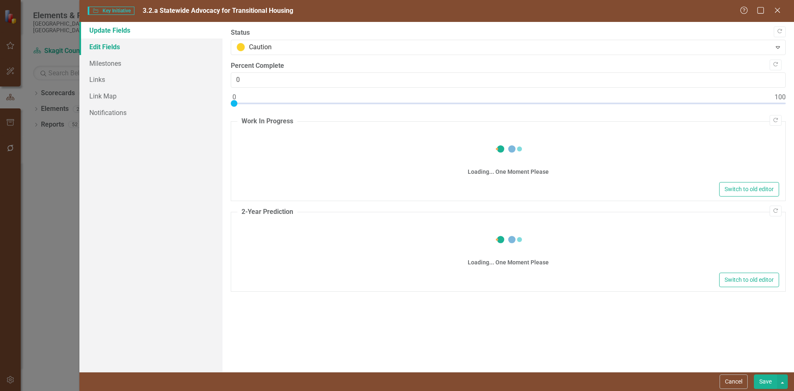
click at [99, 50] on link "Edit Fields" at bounding box center [150, 46] width 143 height 17
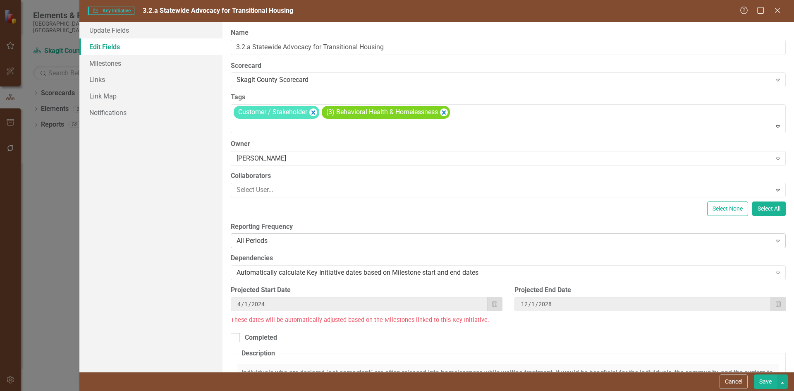
click at [303, 239] on div "All Periods" at bounding box center [504, 241] width 535 height 10
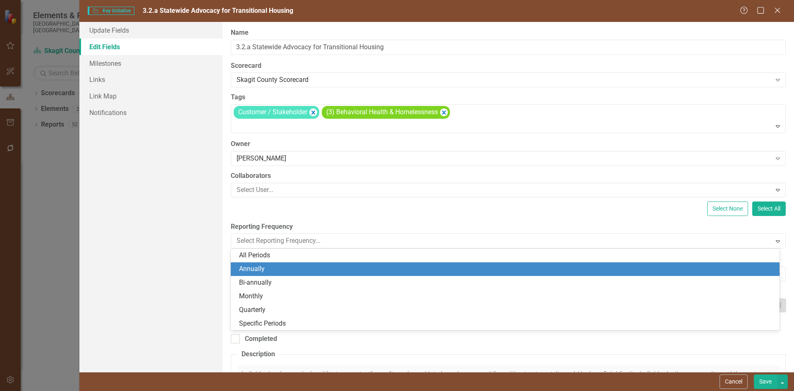
click at [305, 269] on div "Annually" at bounding box center [507, 269] width 536 height 10
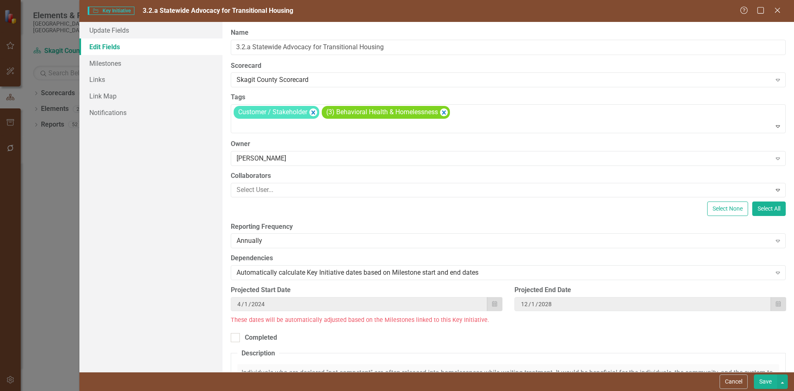
click at [763, 379] on button "Save" at bounding box center [765, 381] width 23 height 14
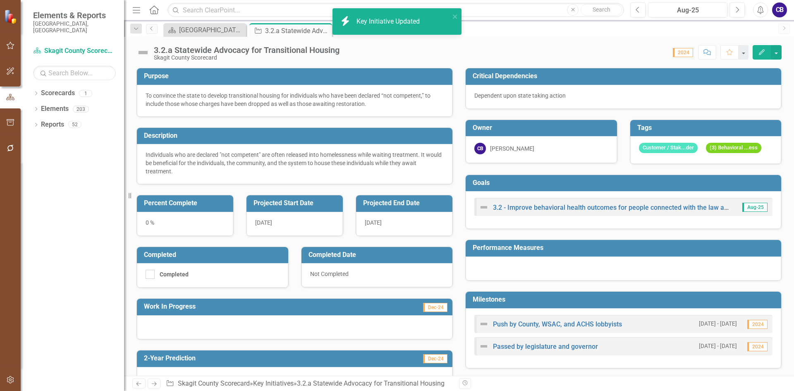
click at [434, 307] on span "Dec-24" at bounding box center [435, 307] width 24 height 9
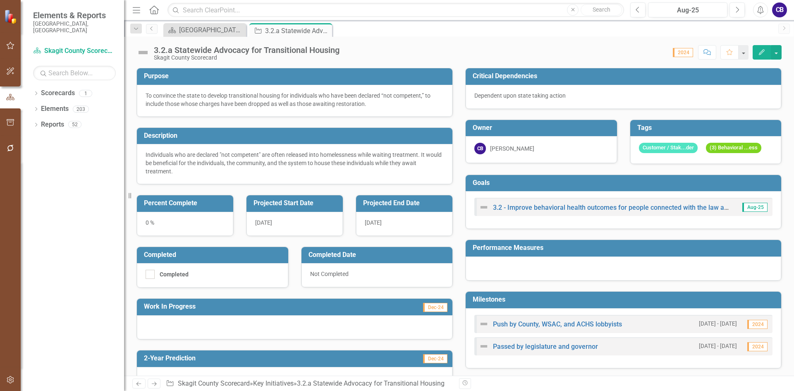
click at [434, 307] on span "Dec-24" at bounding box center [435, 307] width 24 height 9
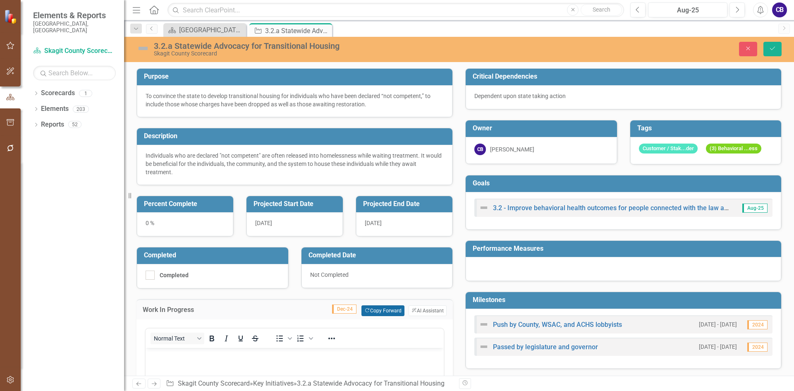
click at [389, 313] on button "Copy Forward Copy Forward" at bounding box center [383, 310] width 43 height 11
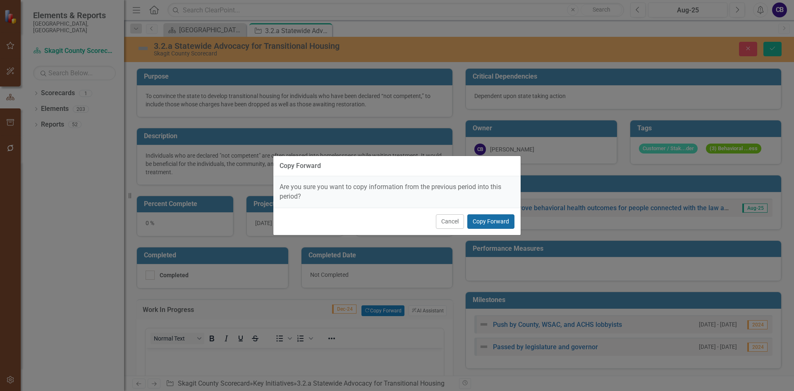
click at [482, 220] on button "Copy Forward" at bounding box center [490, 221] width 47 height 14
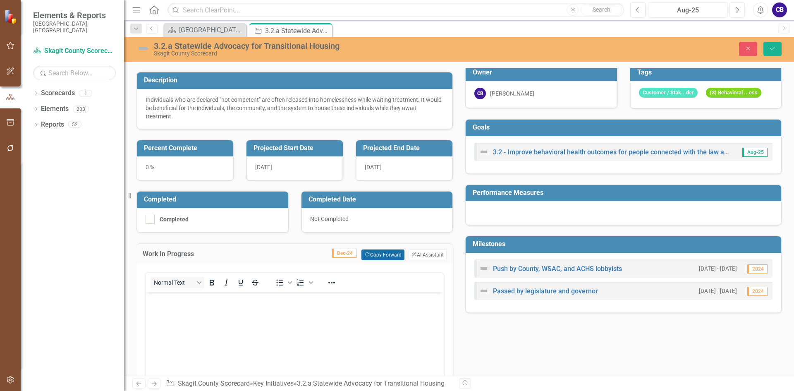
scroll to position [41, 0]
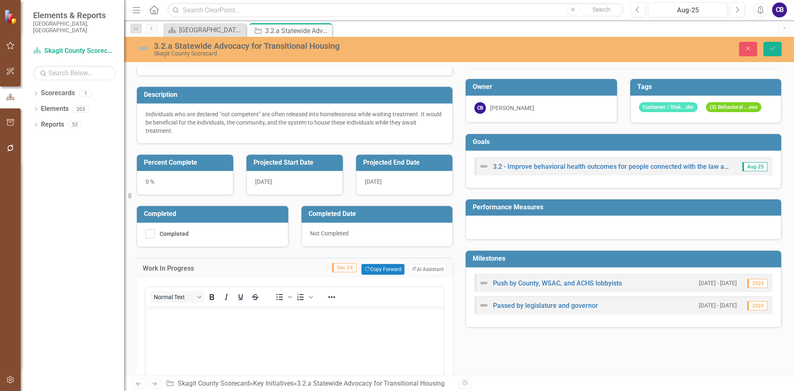
click at [142, 47] on img at bounding box center [142, 48] width 13 height 13
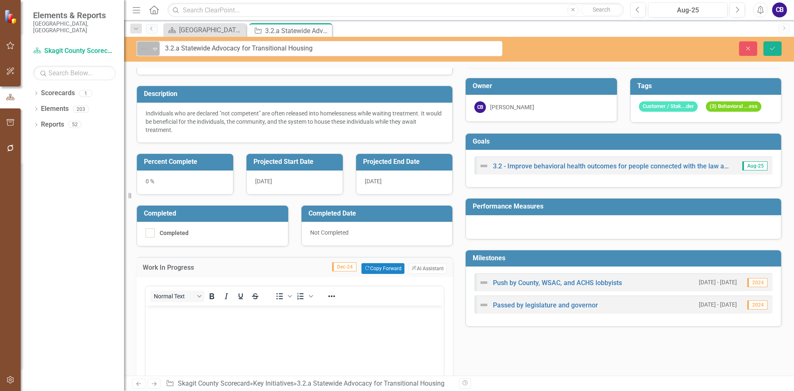
click at [142, 47] on img at bounding box center [144, 49] width 10 height 10
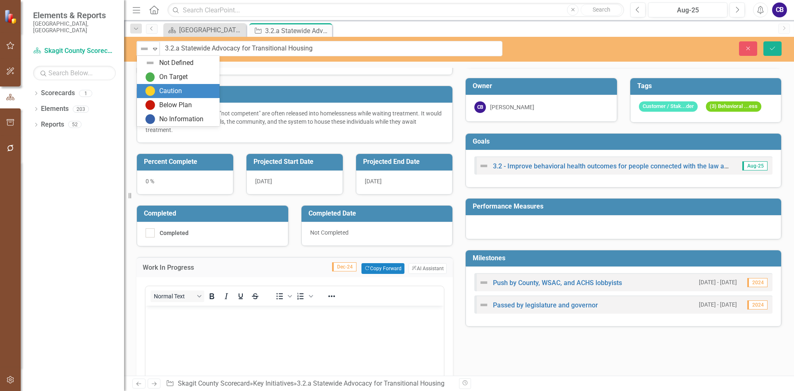
click at [172, 89] on div "Caution" at bounding box center [170, 91] width 23 height 10
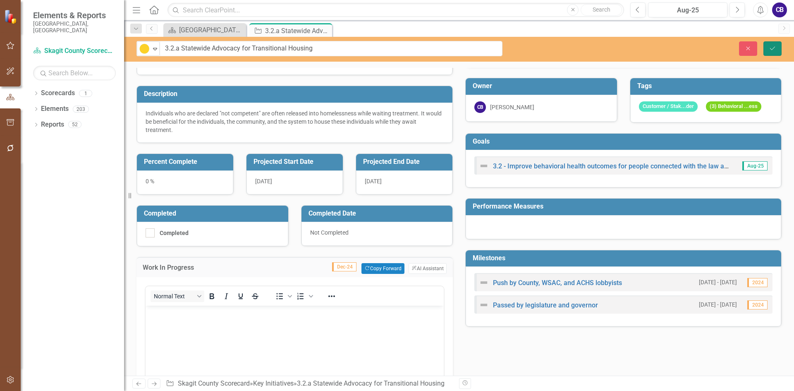
click at [767, 48] on button "Save" at bounding box center [773, 48] width 18 height 14
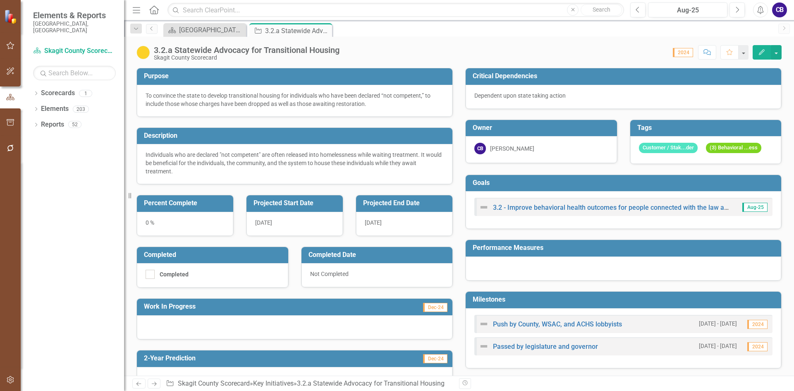
click at [0, 0] on icon "Close" at bounding box center [0, 0] width 0 height 0
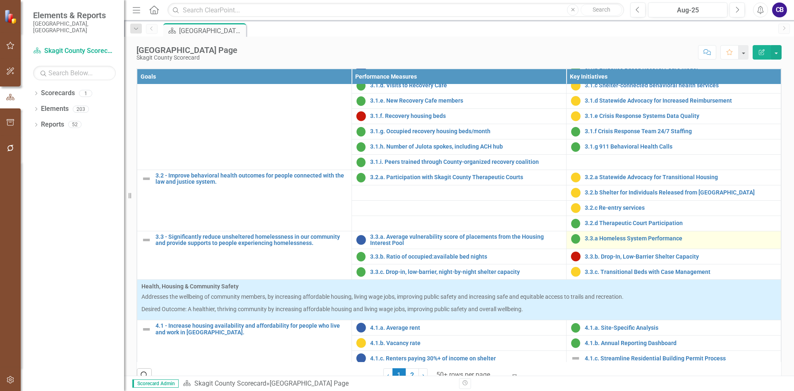
scroll to position [538, 0]
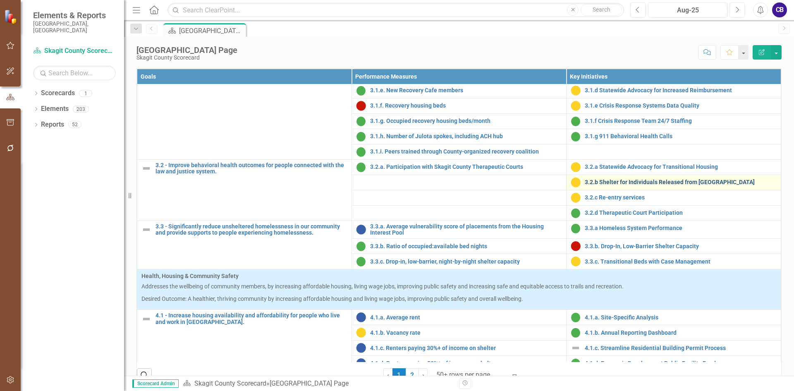
click at [617, 185] on link "3.2.b Shelter for Individuals Released from [GEOGRAPHIC_DATA]" at bounding box center [681, 182] width 192 height 6
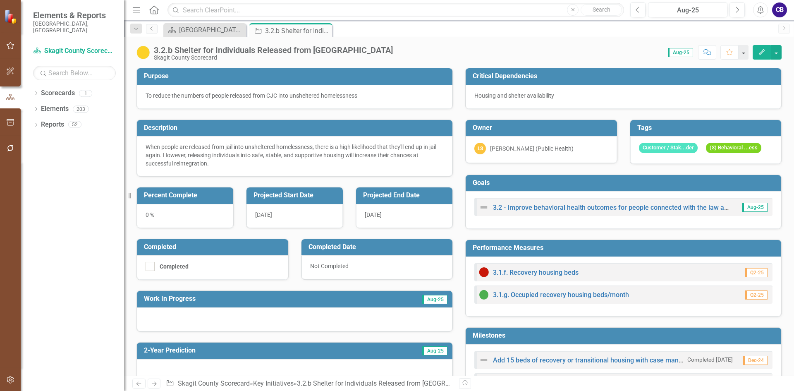
click at [759, 52] on icon "Edit" at bounding box center [761, 52] width 7 height 6
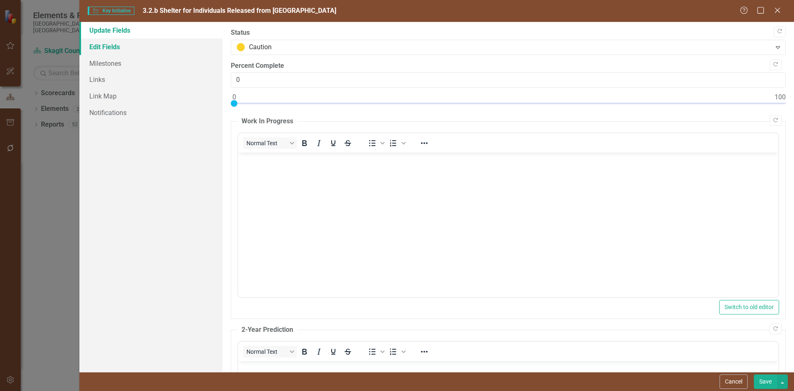
click at [115, 48] on link "Edit Fields" at bounding box center [150, 46] width 143 height 17
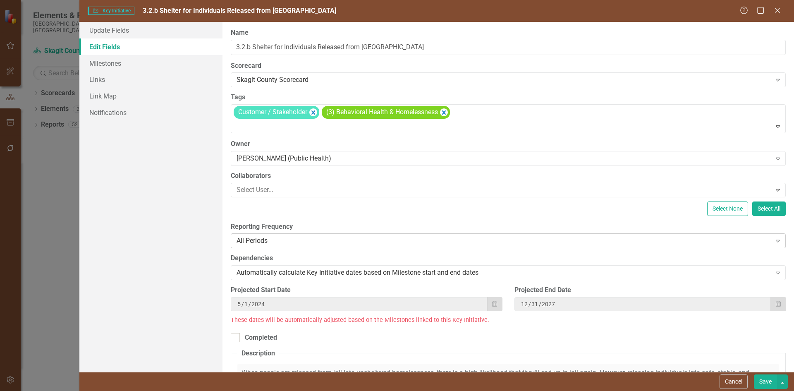
click at [279, 241] on div "All Periods" at bounding box center [504, 241] width 535 height 10
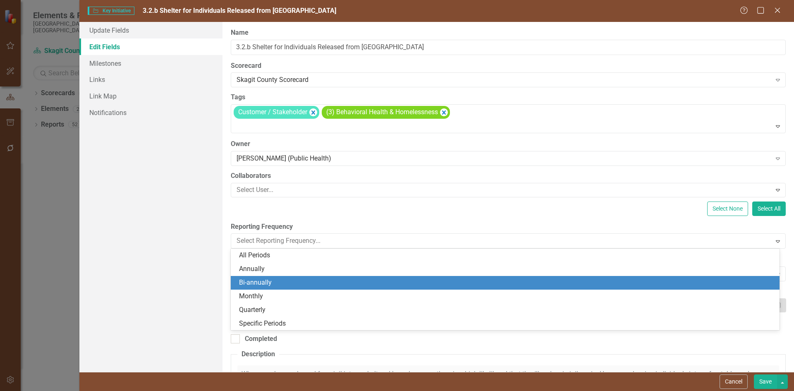
click at [290, 282] on div "Bi-annually" at bounding box center [507, 283] width 536 height 10
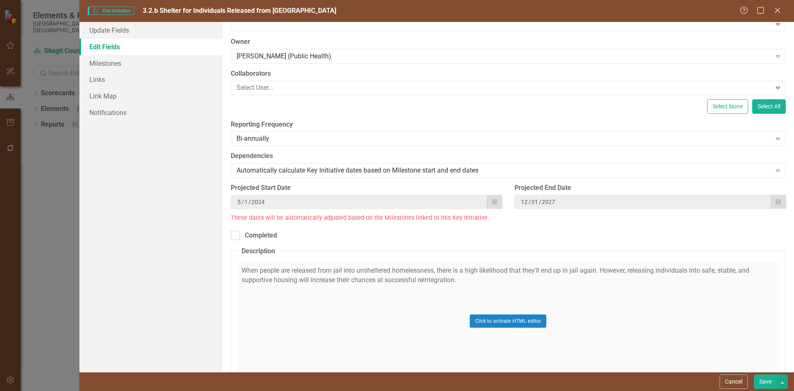
scroll to position [124, 0]
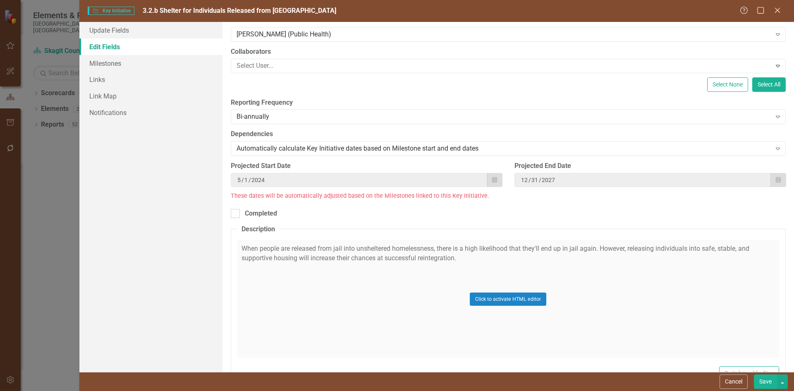
click at [759, 382] on button "Save" at bounding box center [765, 381] width 23 height 14
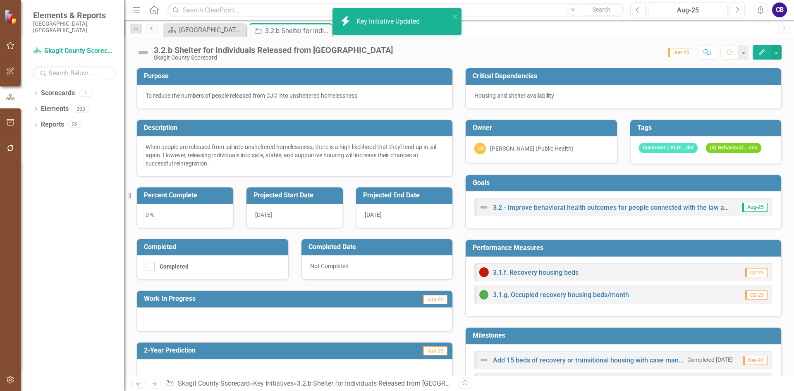
click at [145, 52] on img at bounding box center [142, 52] width 13 height 13
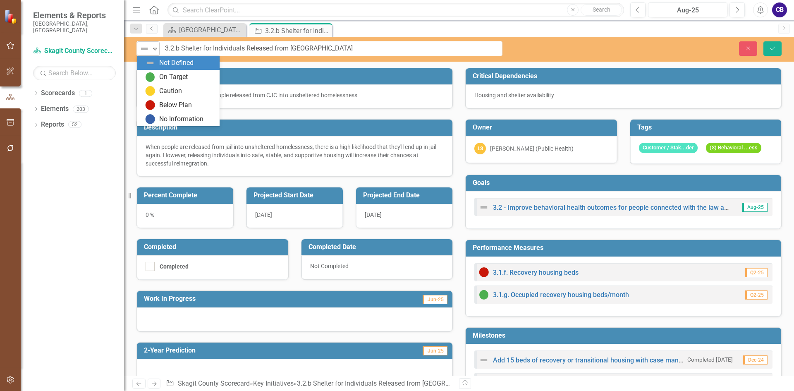
click at [150, 52] on div "Not Defined" at bounding box center [144, 49] width 11 height 10
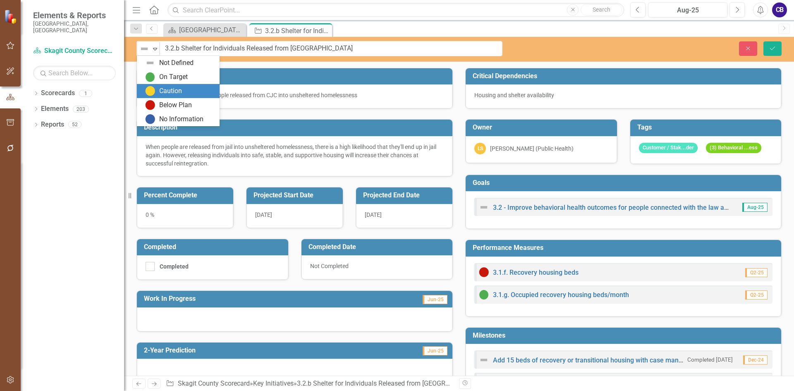
click at [157, 89] on div "Caution" at bounding box center [179, 91] width 69 height 10
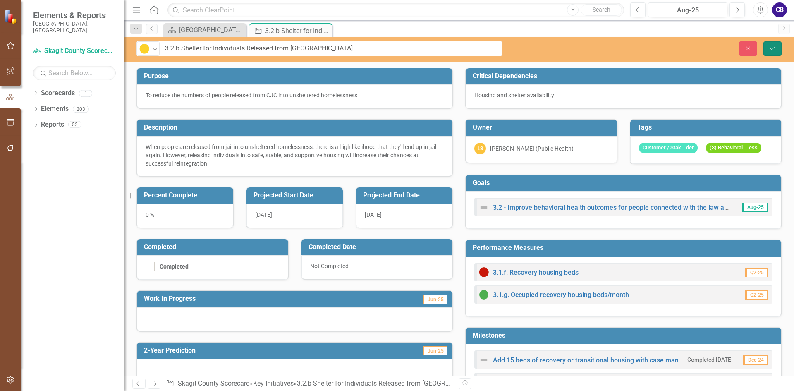
click at [768, 45] on button "Save" at bounding box center [773, 48] width 18 height 14
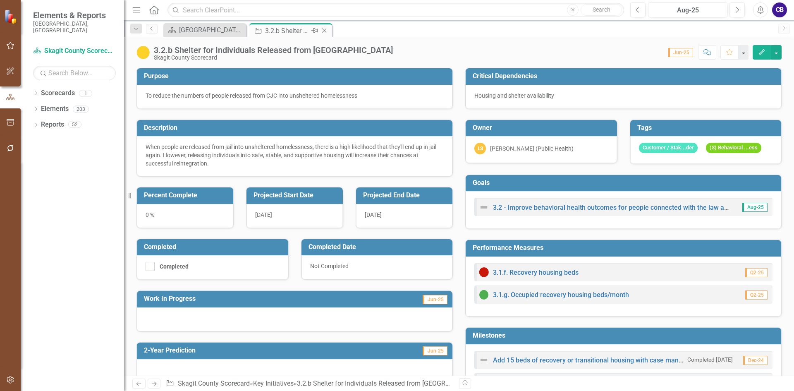
click at [324, 29] on icon "Close" at bounding box center [324, 30] width 8 height 7
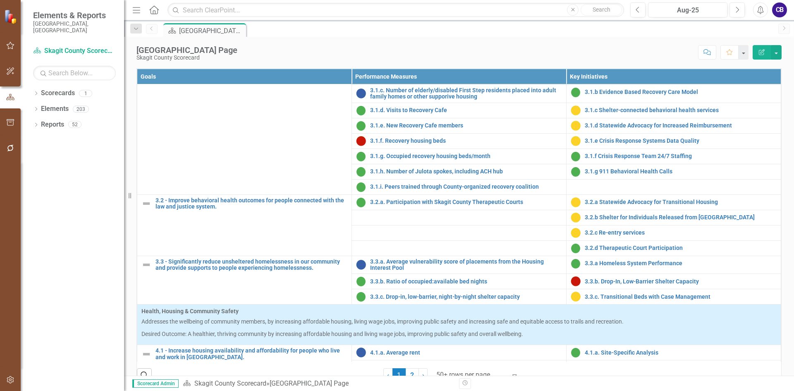
scroll to position [538, 0]
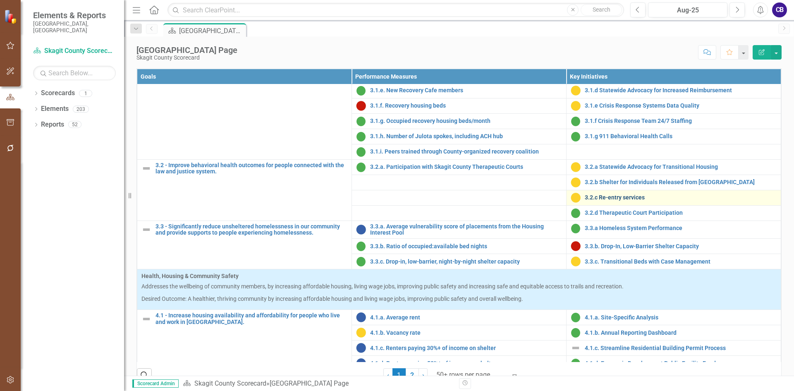
click at [597, 201] on link "3.2.c Re-entry services" at bounding box center [681, 197] width 192 height 6
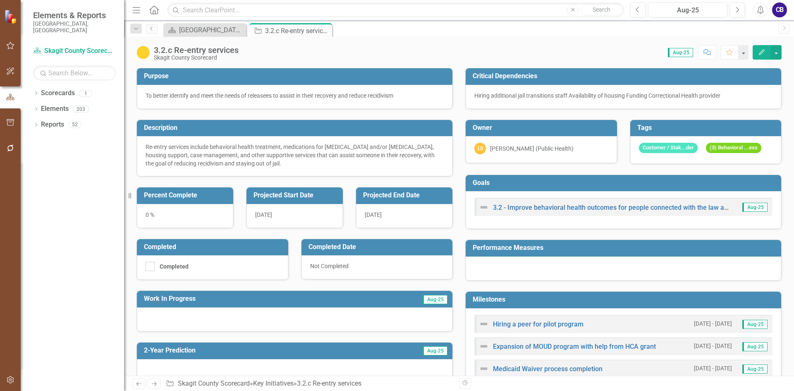
click at [761, 57] on button "Edit" at bounding box center [762, 52] width 18 height 14
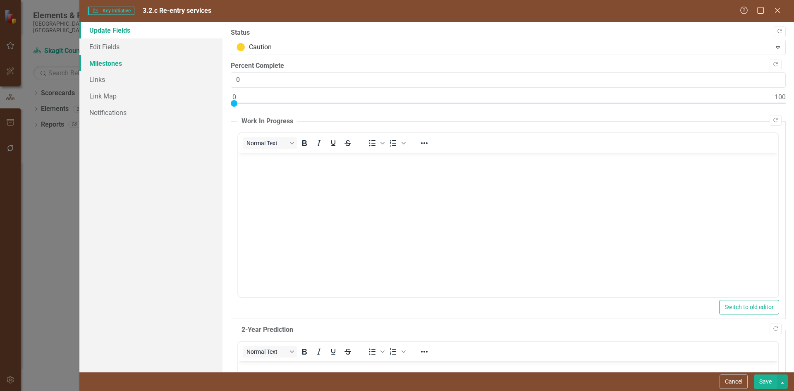
click at [106, 66] on link "Milestones" at bounding box center [150, 63] width 143 height 17
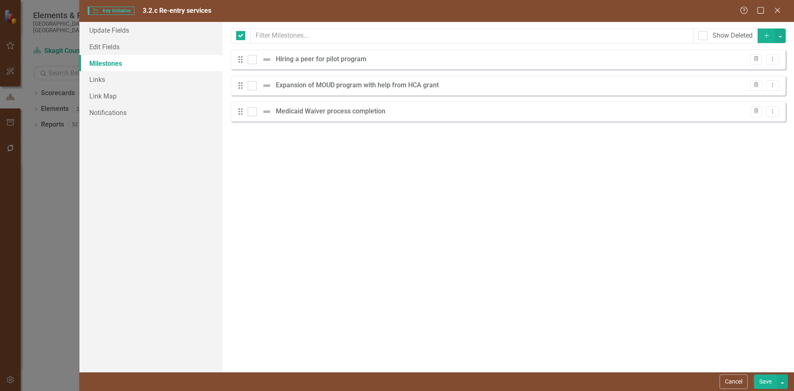
checkbox input "false"
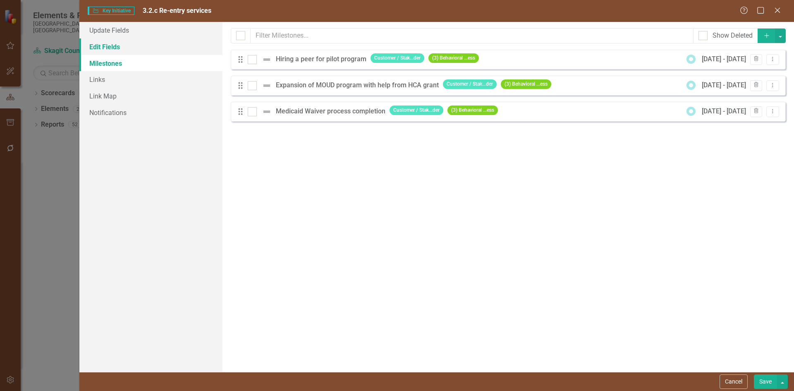
click at [96, 43] on link "Edit Fields" at bounding box center [150, 46] width 143 height 17
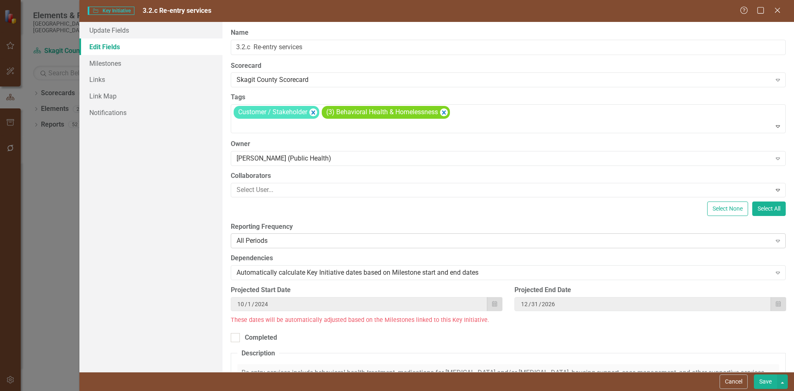
click at [252, 240] on div "All Periods" at bounding box center [504, 241] width 535 height 10
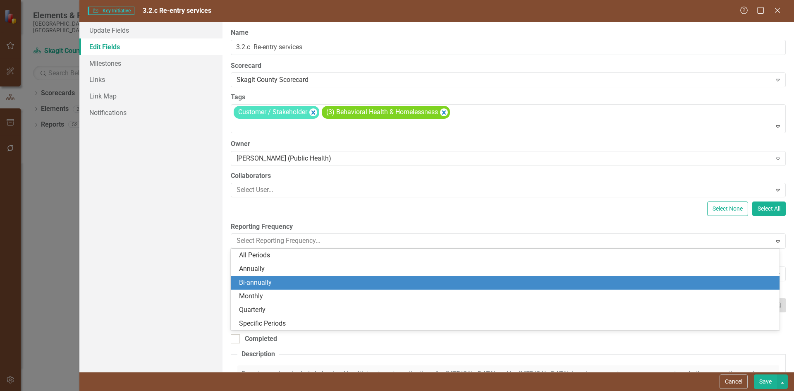
click at [270, 289] on div "Bi-annually" at bounding box center [505, 283] width 549 height 14
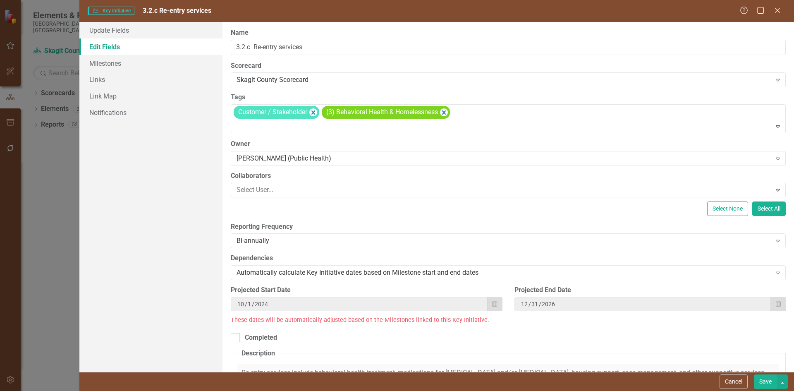
click at [771, 385] on button "Save" at bounding box center [765, 381] width 23 height 14
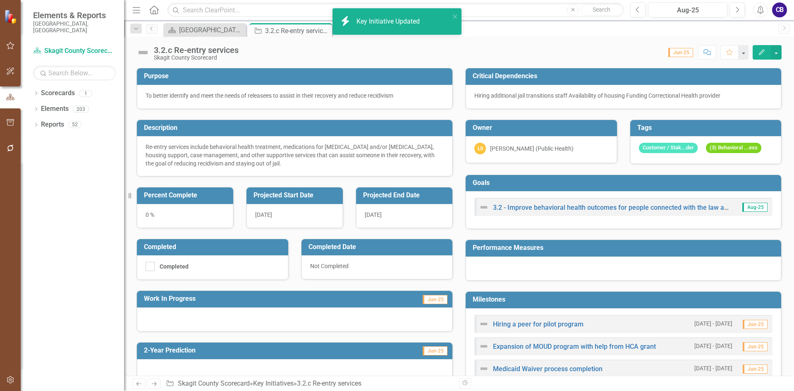
click at [142, 50] on img at bounding box center [142, 52] width 13 height 13
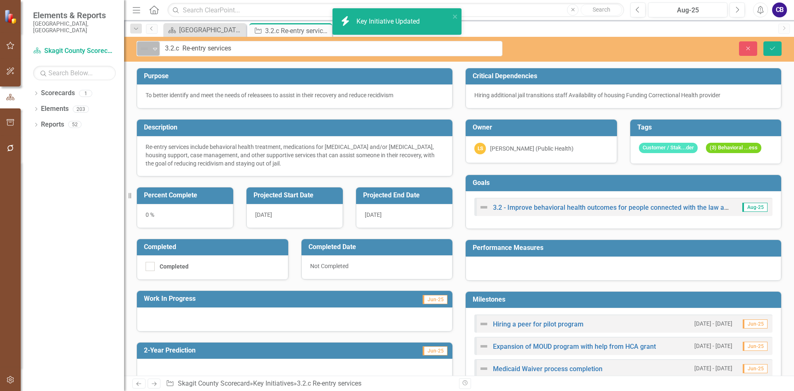
click at [145, 51] on img at bounding box center [144, 49] width 10 height 10
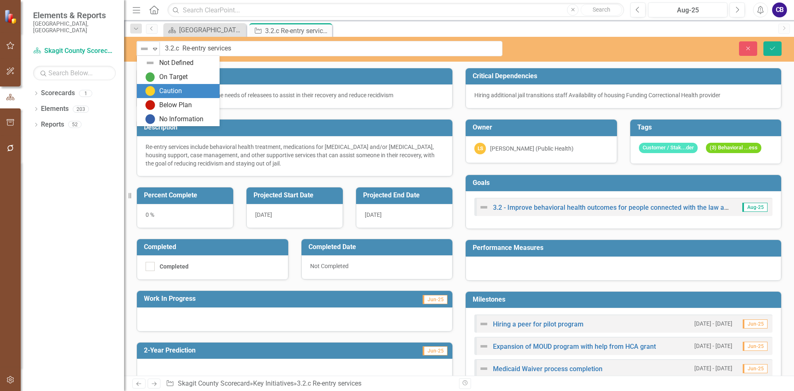
click at [156, 85] on div "Caution" at bounding box center [178, 91] width 83 height 14
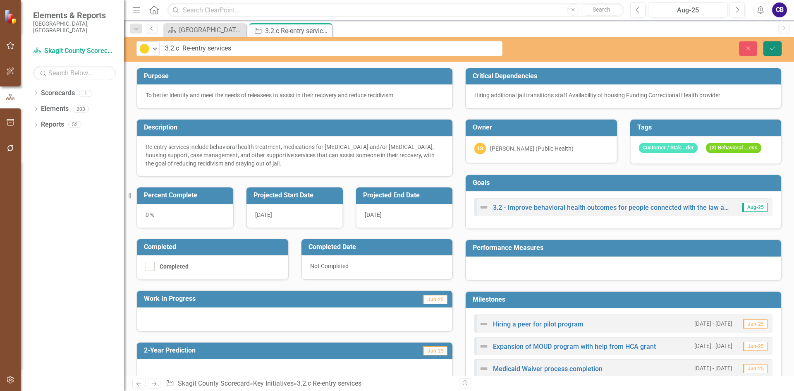
click at [774, 47] on icon "Save" at bounding box center [772, 48] width 7 height 6
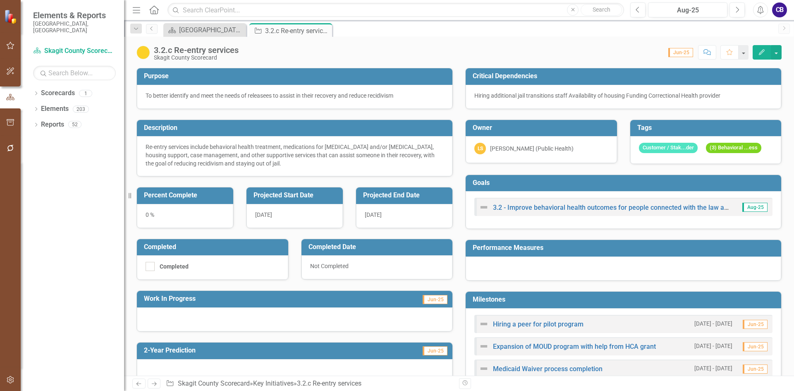
drag, startPoint x: 326, startPoint y: 29, endPoint x: 332, endPoint y: 31, distance: 6.1
click at [0, 0] on icon "Close" at bounding box center [0, 0] width 0 height 0
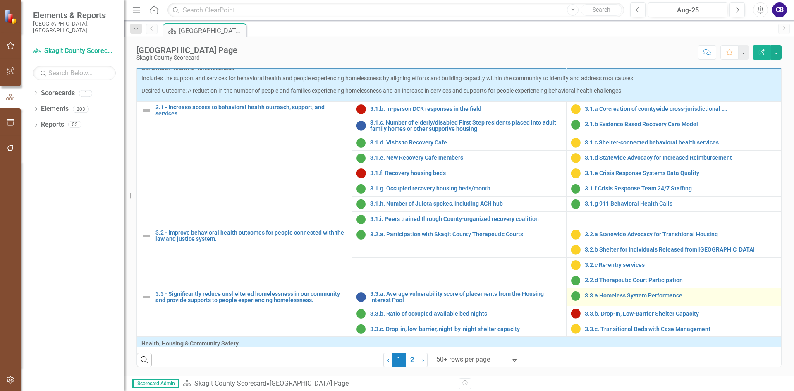
scroll to position [496, 0]
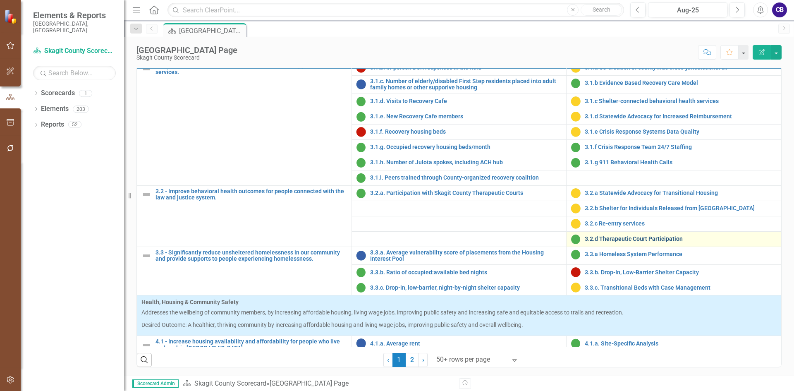
click at [620, 242] on link "3.2.d Therapeutic Court Participation" at bounding box center [681, 239] width 192 height 6
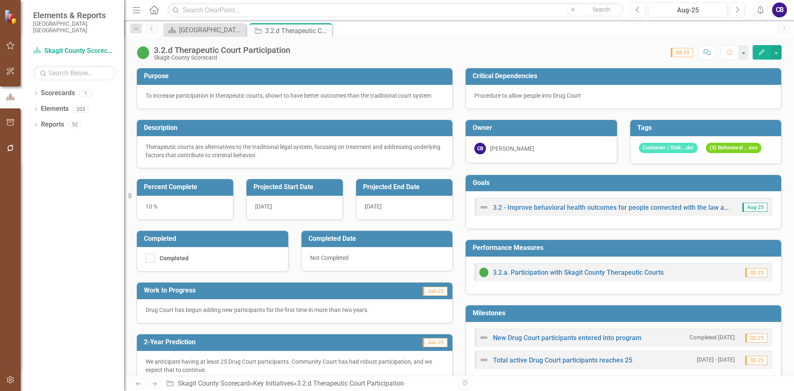
click at [761, 50] on icon "Edit" at bounding box center [761, 52] width 7 height 6
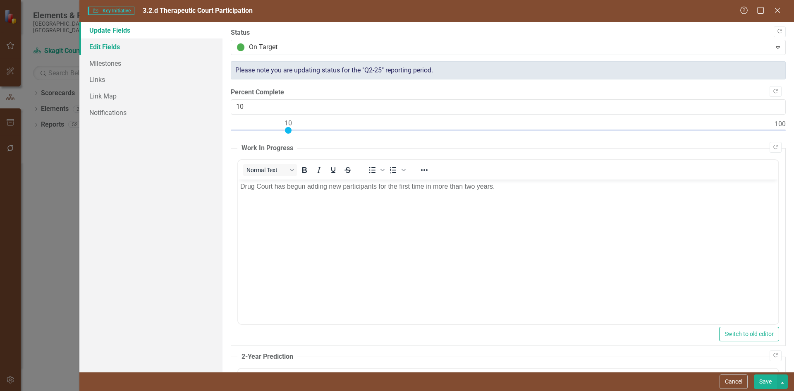
click at [95, 41] on link "Edit Fields" at bounding box center [150, 46] width 143 height 17
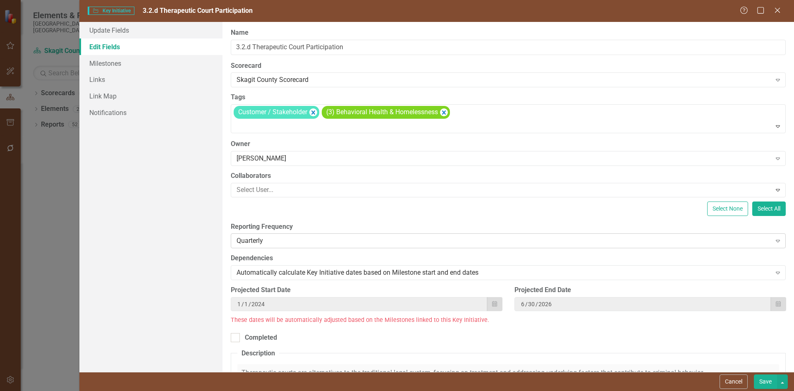
click at [263, 243] on div "Quarterly" at bounding box center [504, 241] width 535 height 10
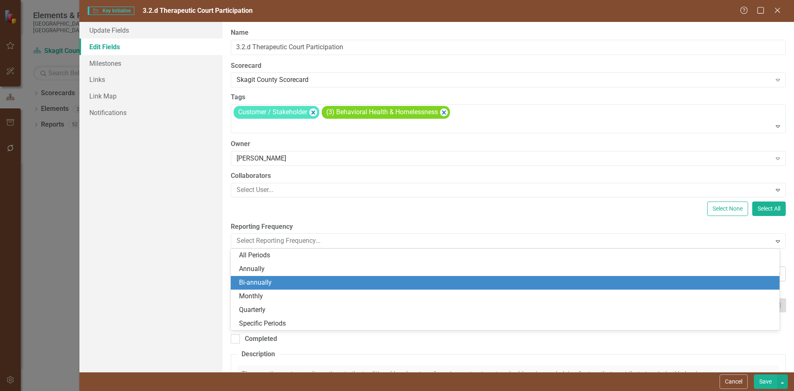
click at [277, 276] on div "Bi-annually" at bounding box center [505, 283] width 549 height 14
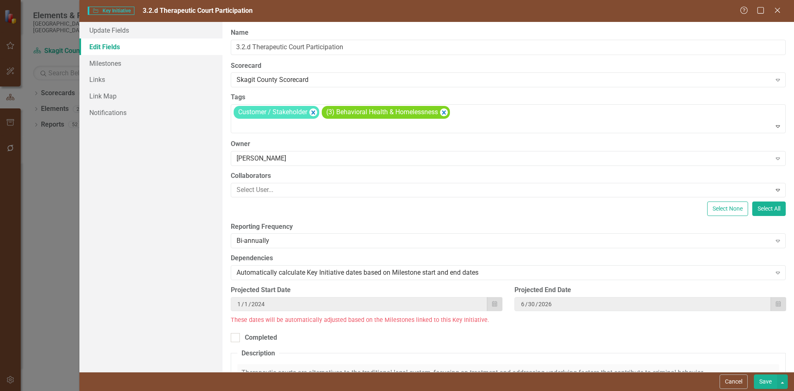
click at [761, 377] on button "Save" at bounding box center [765, 381] width 23 height 14
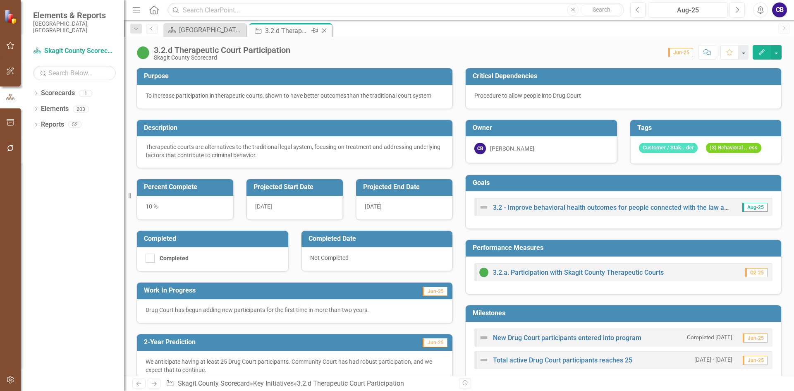
click at [324, 31] on icon at bounding box center [324, 31] width 5 height 5
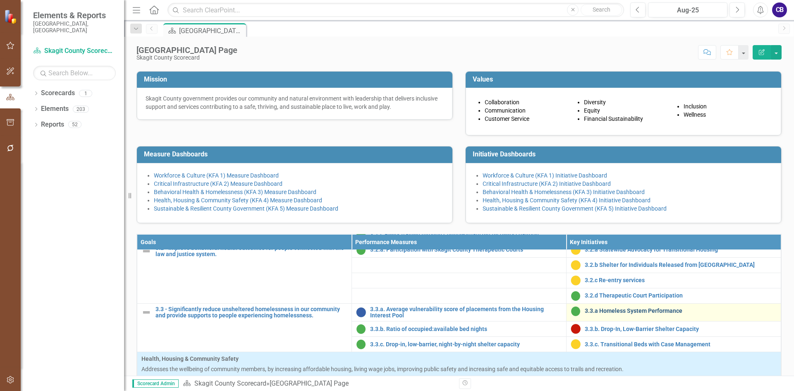
scroll to position [662, 0]
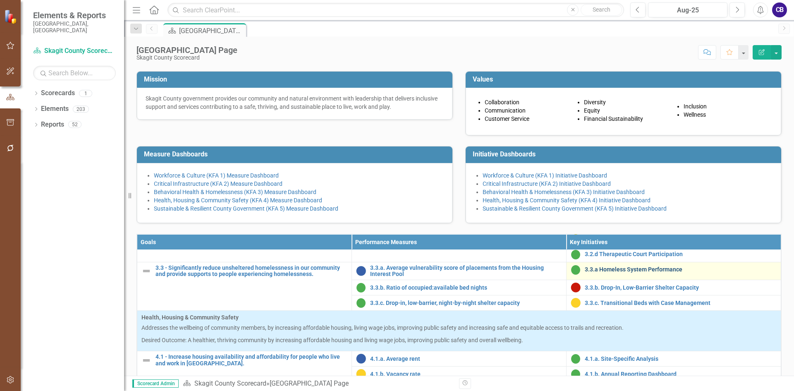
click at [632, 273] on link "3.3.a Homeless System Performance" at bounding box center [681, 269] width 192 height 6
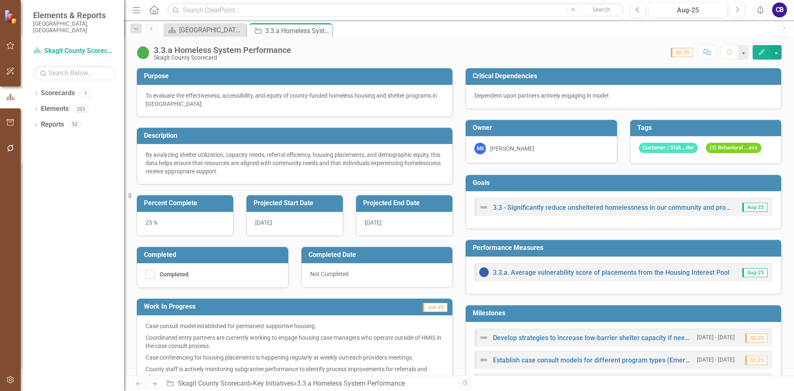
click at [763, 54] on icon "Edit" at bounding box center [761, 52] width 7 height 6
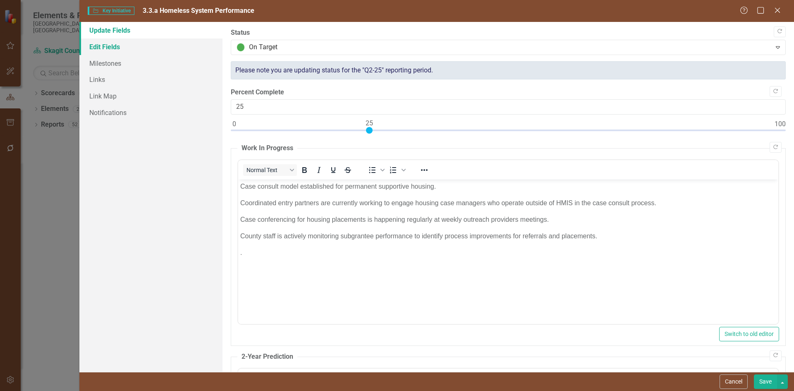
click at [103, 49] on link "Edit Fields" at bounding box center [150, 46] width 143 height 17
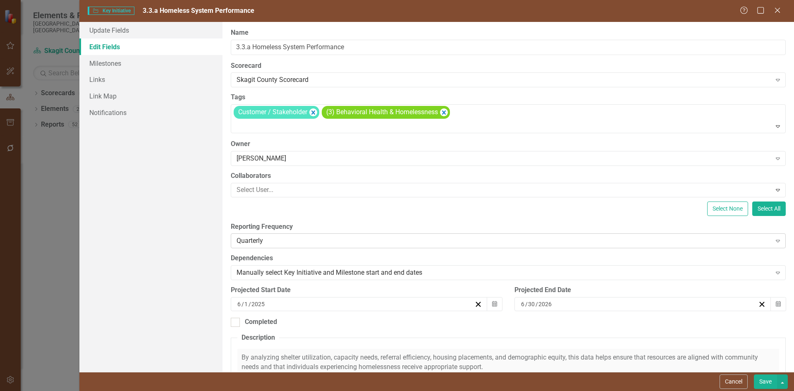
click at [283, 248] on div "Quarterly Expand" at bounding box center [508, 240] width 555 height 15
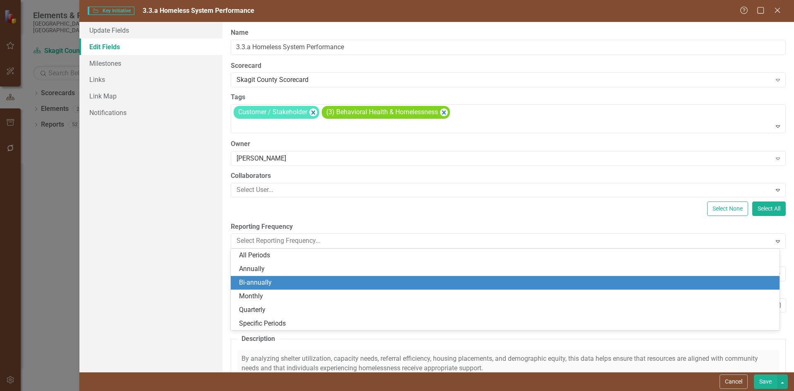
click at [291, 280] on div "Bi-annually" at bounding box center [507, 283] width 536 height 10
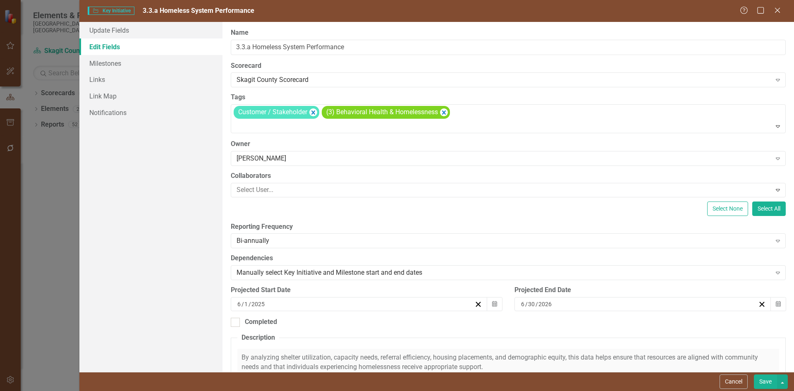
drag, startPoint x: 761, startPoint y: 384, endPoint x: 761, endPoint y: 379, distance: 4.6
click at [761, 384] on button "Save" at bounding box center [765, 381] width 23 height 14
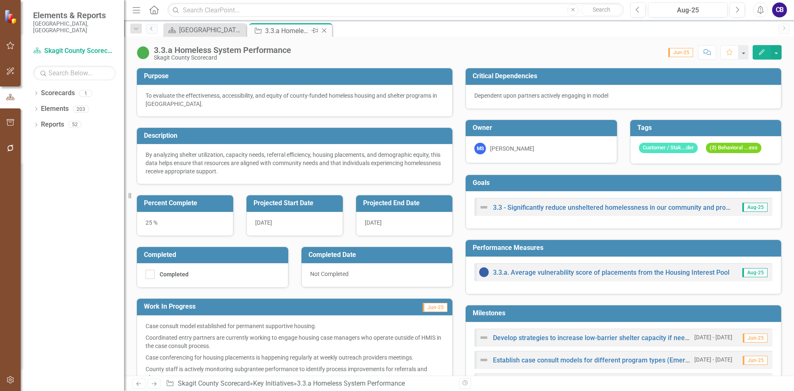
click at [323, 30] on icon "Close" at bounding box center [324, 30] width 8 height 7
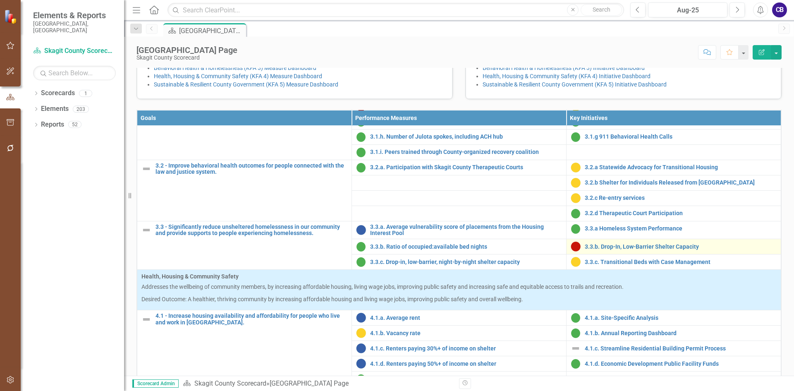
scroll to position [579, 0]
click at [617, 249] on link "3.3.b. Drop-In, Low-Barrier Shelter Capacity" at bounding box center [681, 246] width 192 height 6
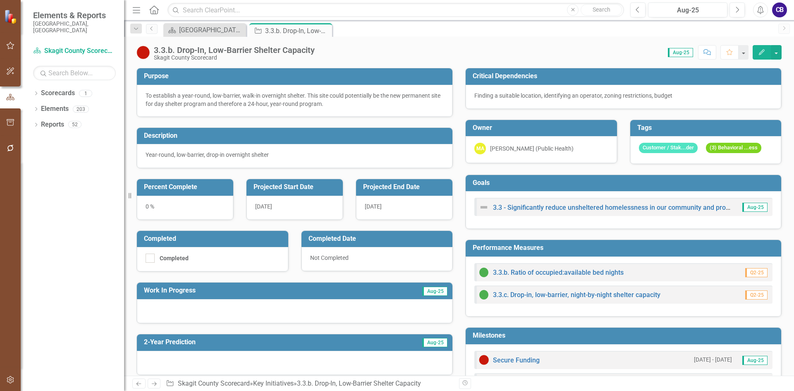
click at [754, 49] on button "Edit" at bounding box center [762, 52] width 18 height 14
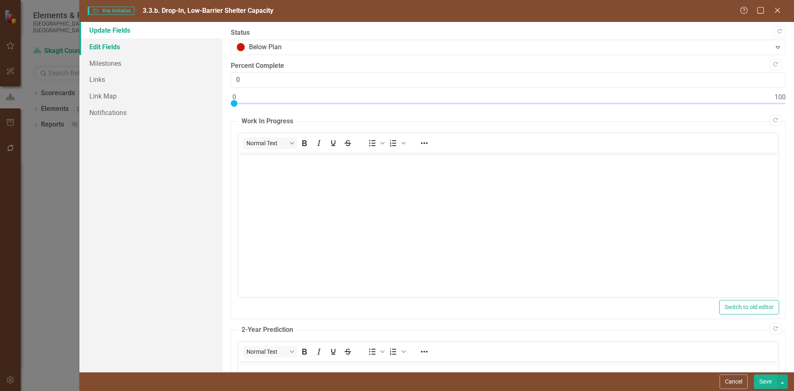
click at [117, 51] on link "Edit Fields" at bounding box center [150, 46] width 143 height 17
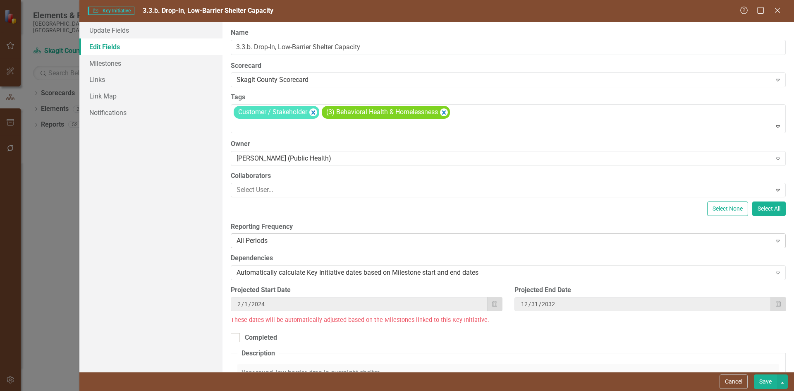
click at [266, 238] on div "All Periods" at bounding box center [504, 241] width 535 height 10
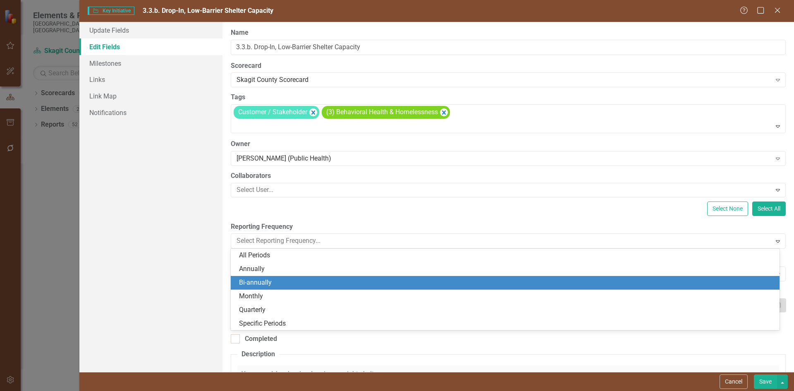
drag, startPoint x: 268, startPoint y: 288, endPoint x: 285, endPoint y: 287, distance: 17.0
click at [268, 287] on div "Bi-annually" at bounding box center [505, 283] width 549 height 14
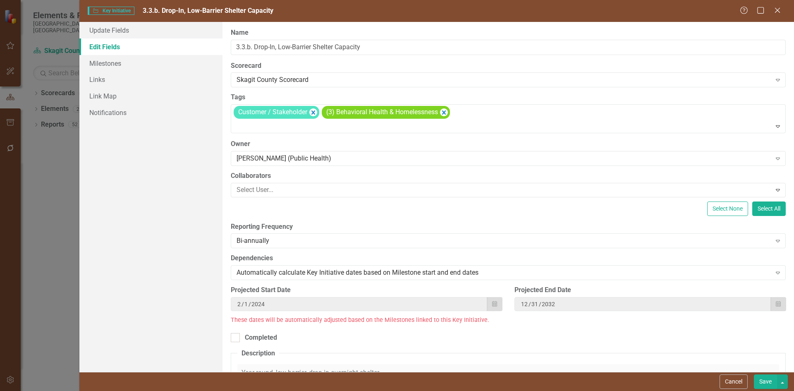
click at [763, 379] on button "Save" at bounding box center [765, 381] width 23 height 14
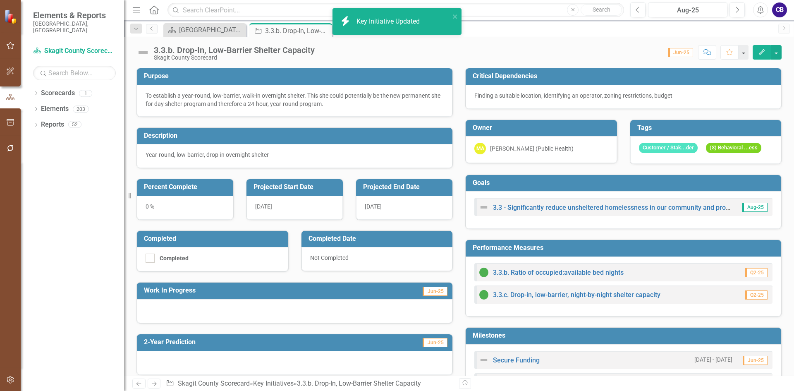
click at [141, 53] on img at bounding box center [142, 52] width 13 height 13
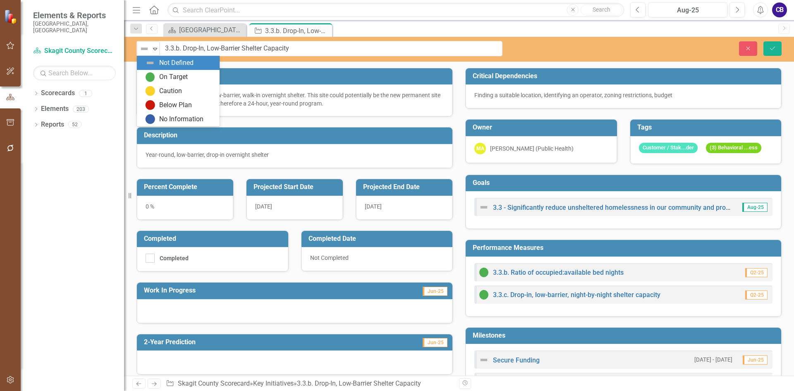
click at [141, 53] on img at bounding box center [144, 49] width 10 height 10
click at [166, 104] on div "Below Plan" at bounding box center [175, 106] width 33 height 10
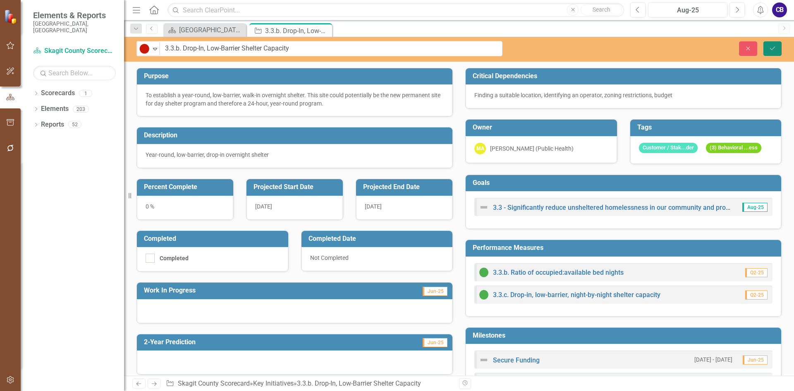
click at [771, 46] on icon "Save" at bounding box center [772, 48] width 7 height 6
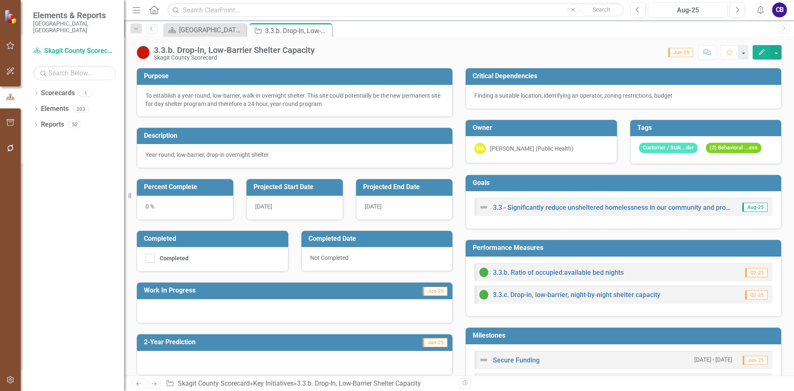
scroll to position [207, 0]
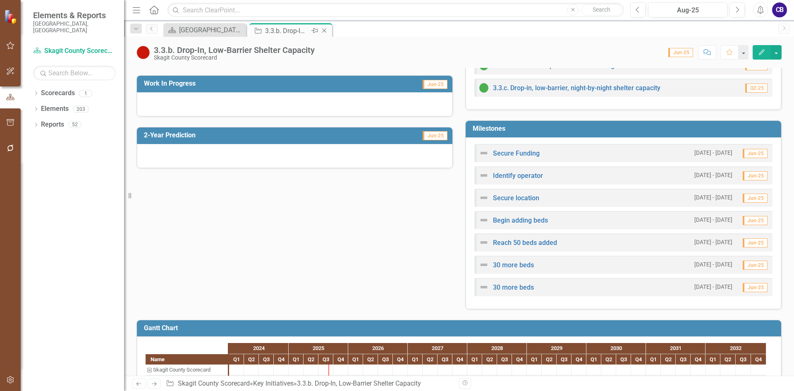
click at [322, 29] on icon "Close" at bounding box center [324, 30] width 8 height 7
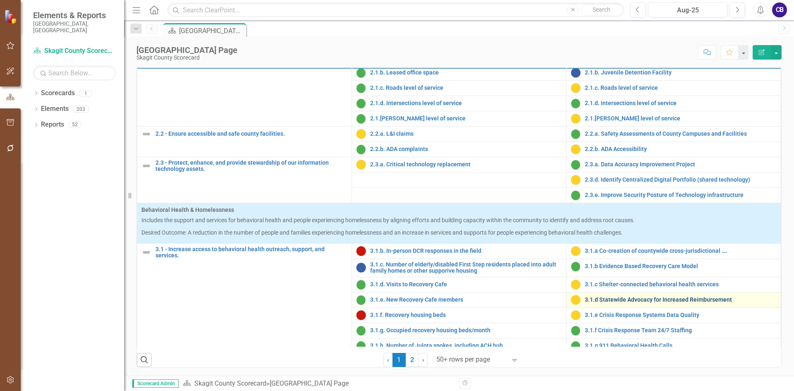
scroll to position [387, 0]
